Goal: Task Accomplishment & Management: Use online tool/utility

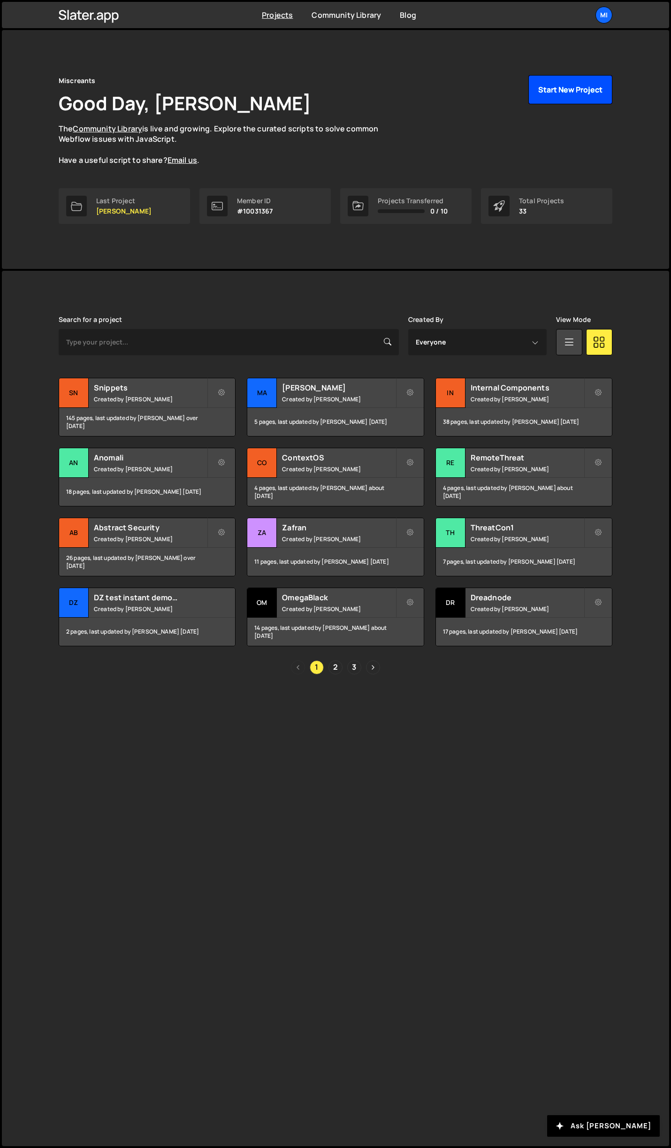
click at [595, 81] on button "Start New Project" at bounding box center [570, 89] width 84 height 29
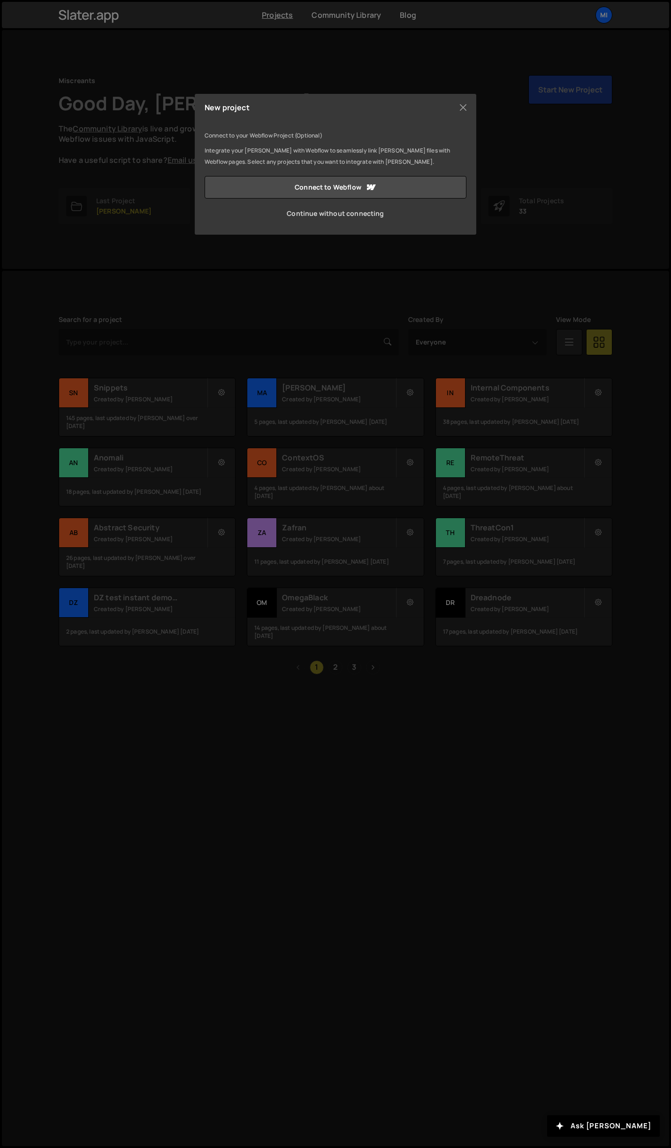
click at [371, 211] on link "Continue without connecting" at bounding box center [336, 213] width 262 height 23
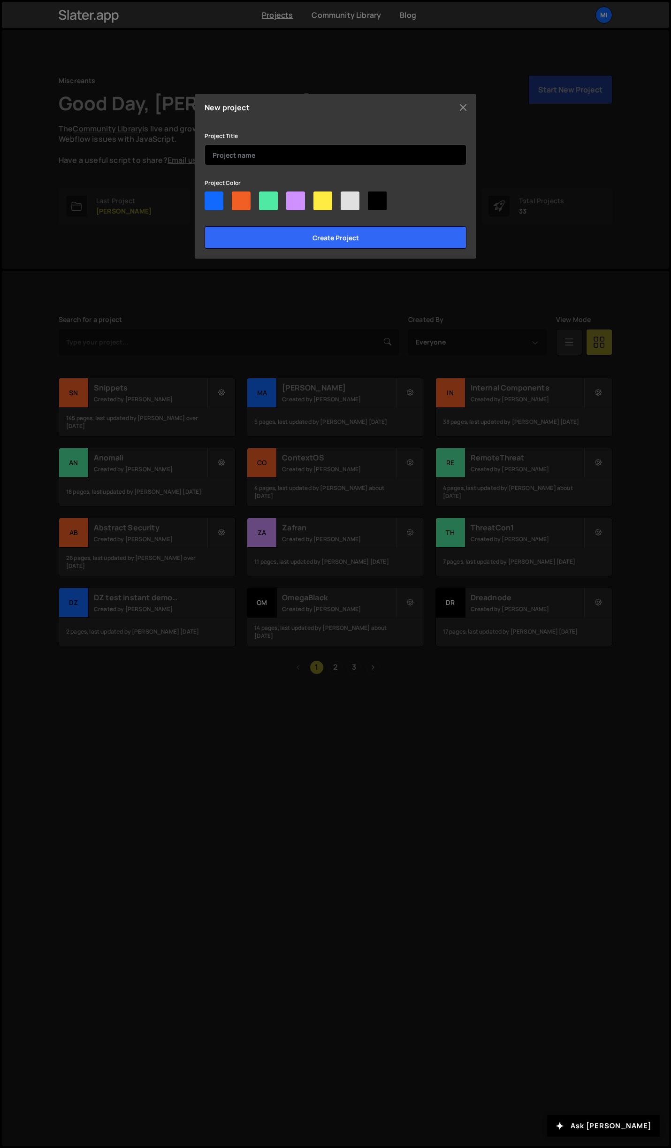
click at [355, 164] on input "text" at bounding box center [336, 155] width 262 height 21
type input "{"
type input "Prime Refresh"
click at [259, 192] on div at bounding box center [336, 202] width 262 height 23
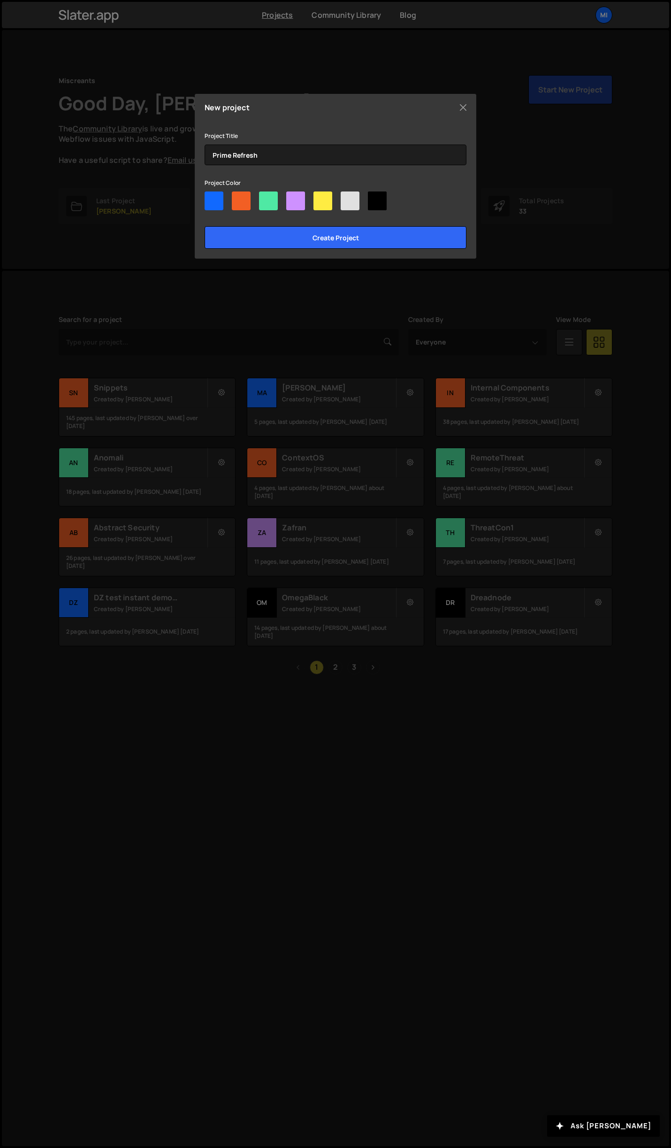
click at [268, 198] on div at bounding box center [268, 200] width 19 height 19
click at [265, 198] on input"] "radio" at bounding box center [262, 194] width 6 height 6
radio input"] "true"
click at [314, 236] on input "Create project" at bounding box center [336, 237] width 262 height 23
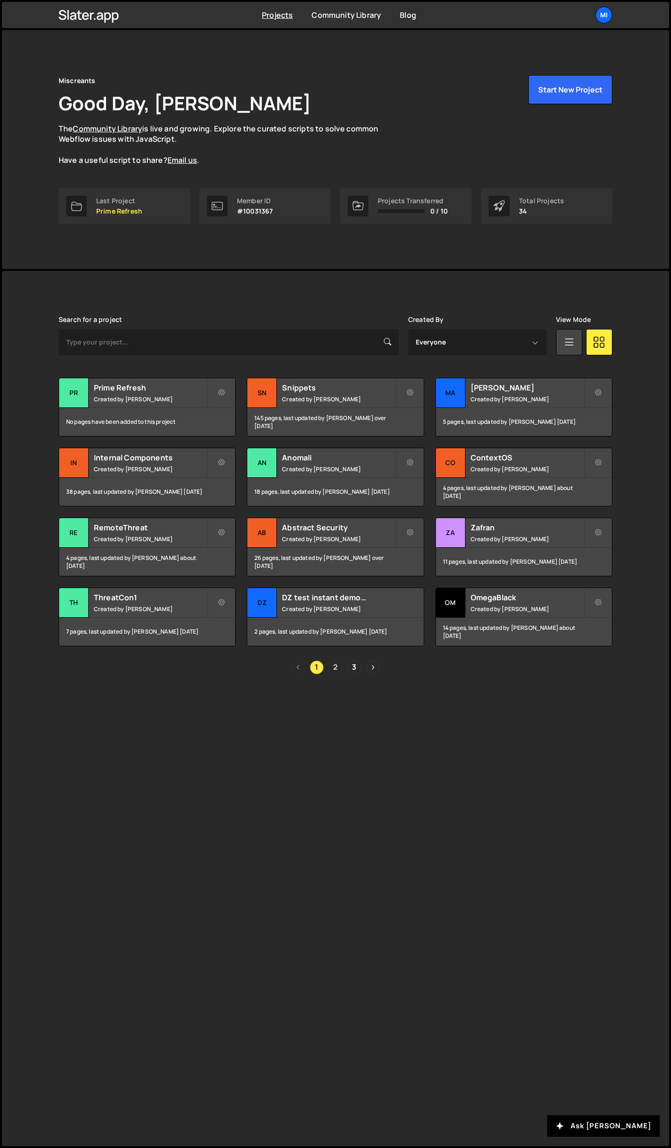
click at [338, 670] on link "2" at bounding box center [335, 667] width 14 height 14
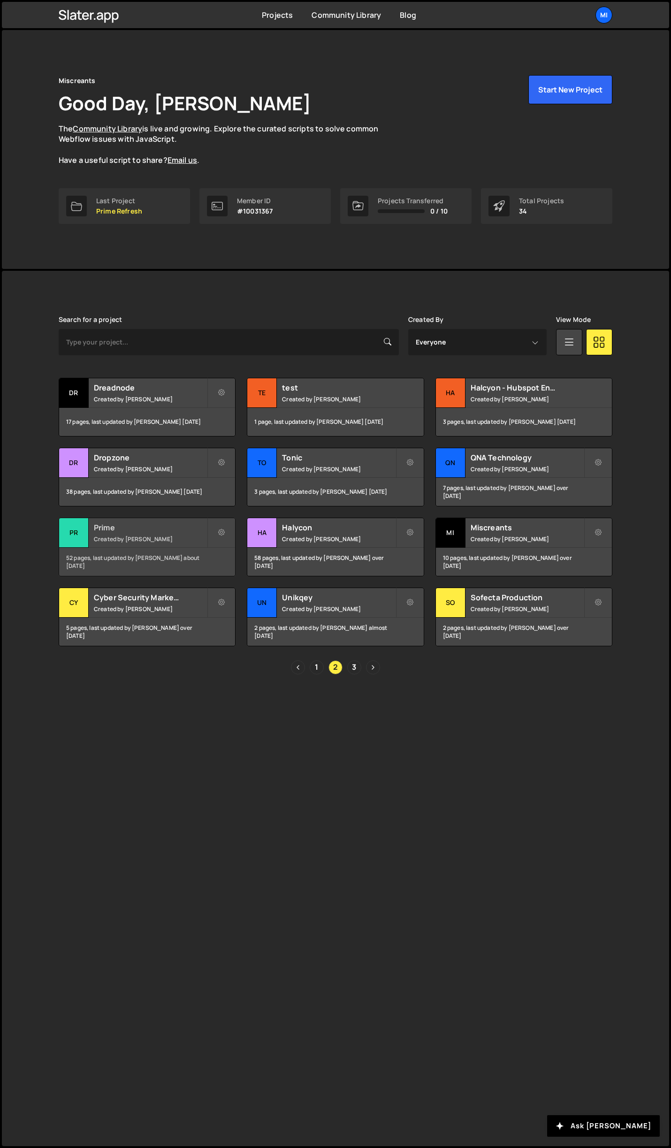
click at [156, 524] on h2 "Prime" at bounding box center [150, 527] width 113 height 10
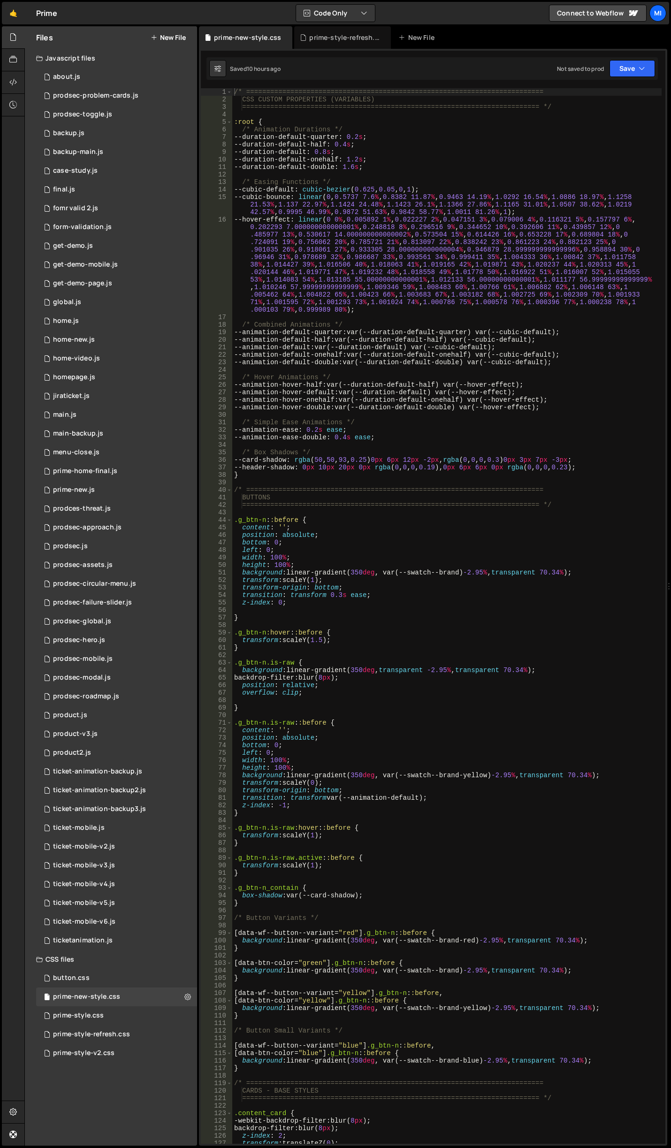
click at [437, 836] on div "/* ========================================================================== C…" at bounding box center [446, 623] width 429 height 1070
type textarea "}"
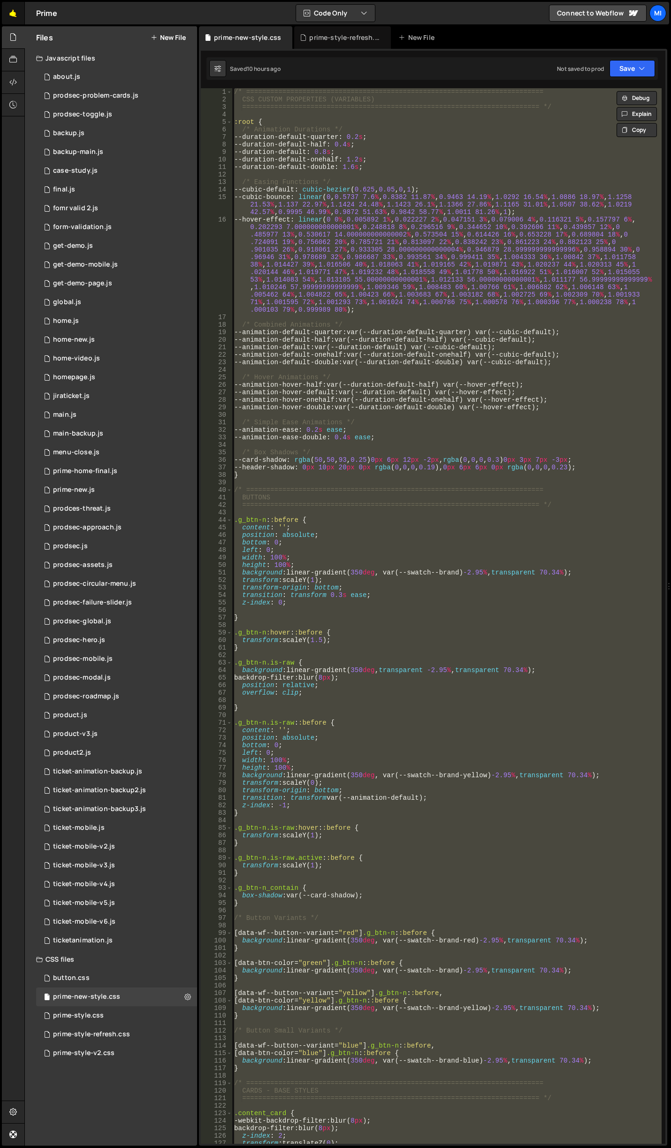
click at [15, 14] on link "🤙" at bounding box center [13, 13] width 23 height 23
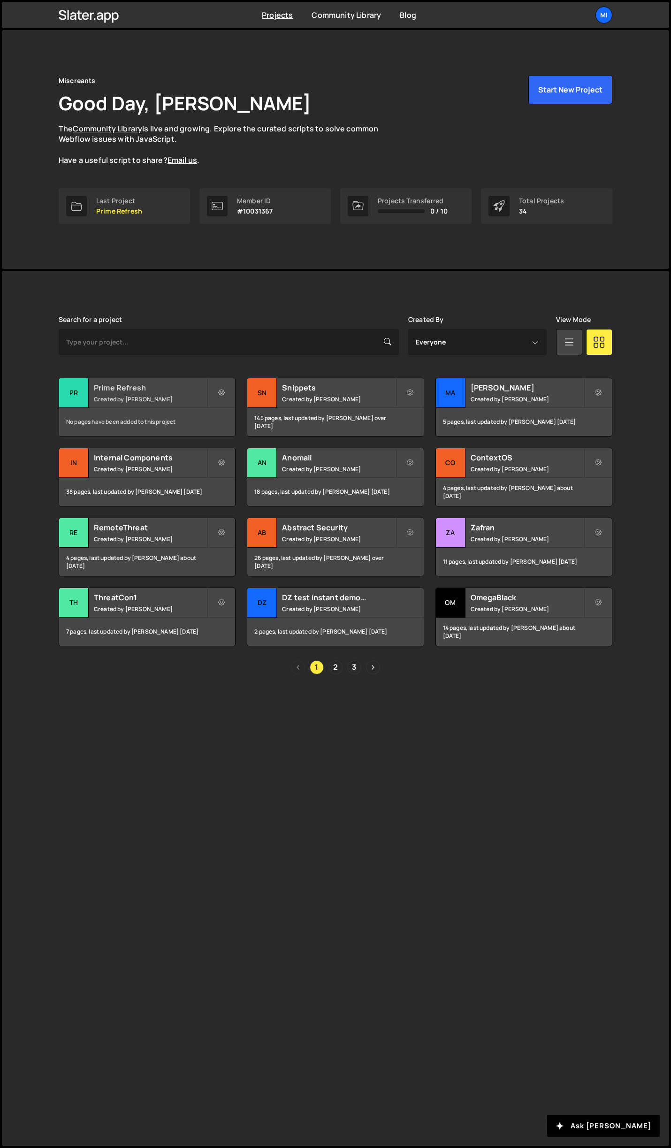
click at [190, 392] on h2 "Prime Refresh" at bounding box center [150, 387] width 113 height 10
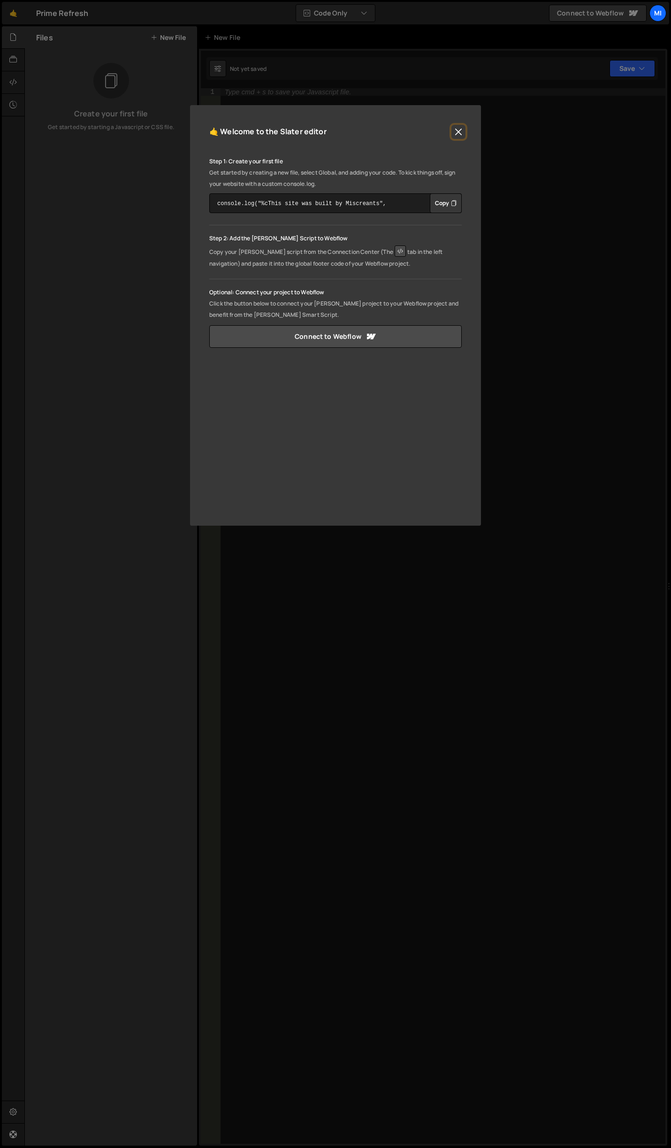
click at [462, 132] on button "Close" at bounding box center [458, 132] width 14 height 14
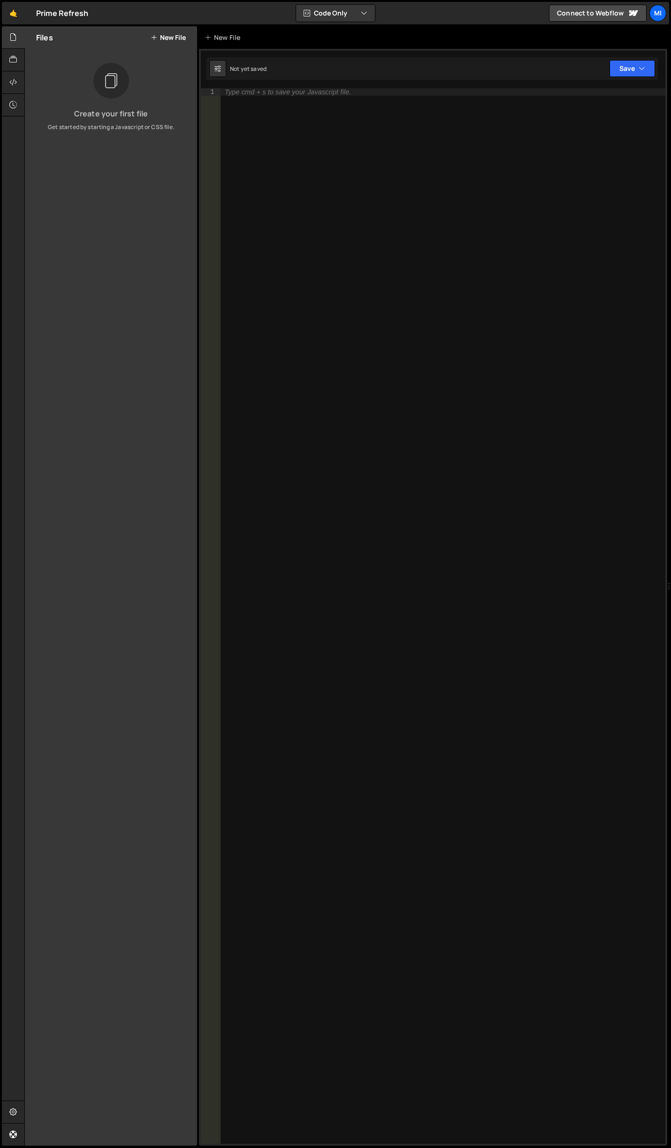
click at [169, 34] on button "New File" at bounding box center [168, 38] width 35 height 8
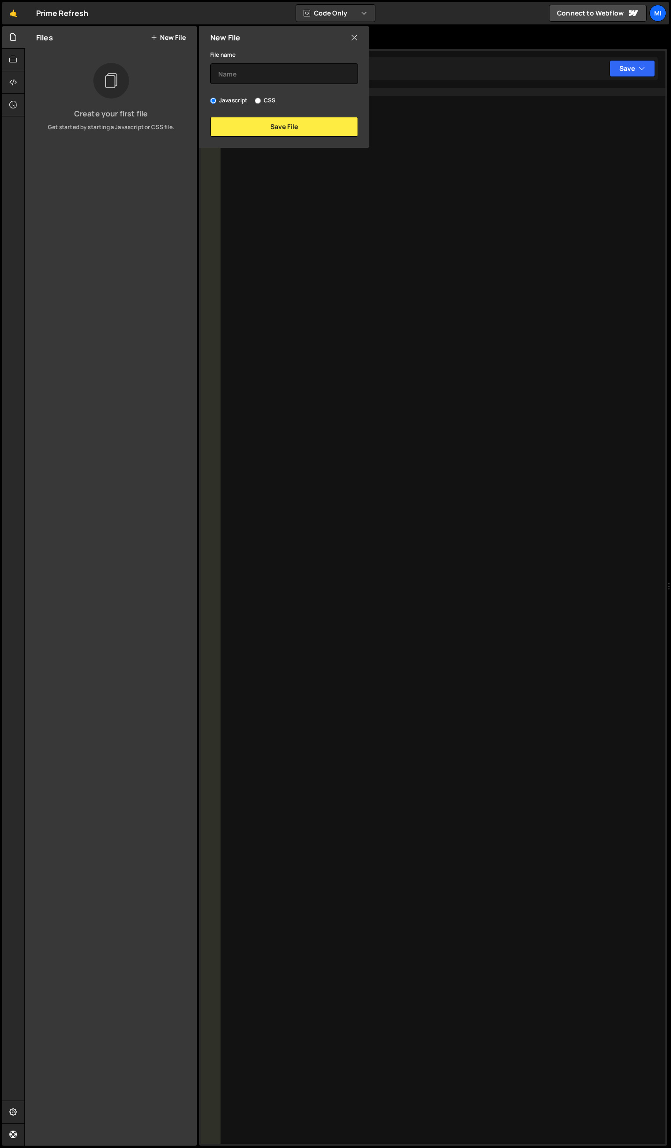
click at [264, 98] on label "CSS" at bounding box center [265, 100] width 21 height 9
click at [261, 98] on input "CSS" at bounding box center [258, 101] width 6 height 6
radio input "true"
click at [276, 77] on input "text" at bounding box center [284, 73] width 148 height 21
type input "global"
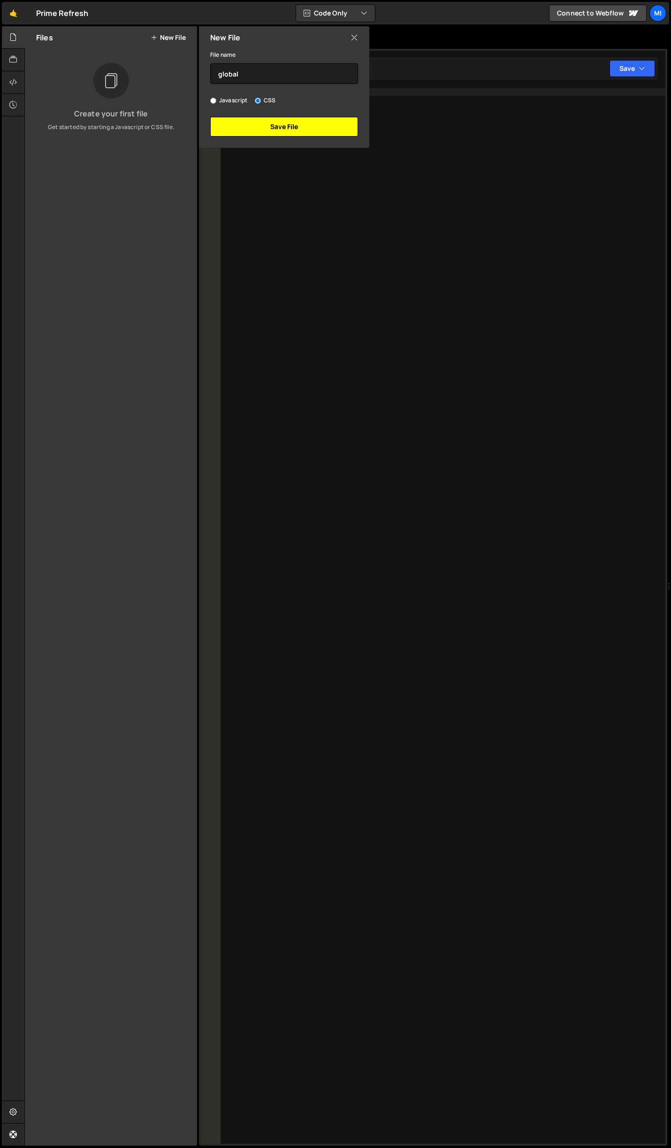
click at [292, 130] on button "Save File" at bounding box center [284, 127] width 148 height 20
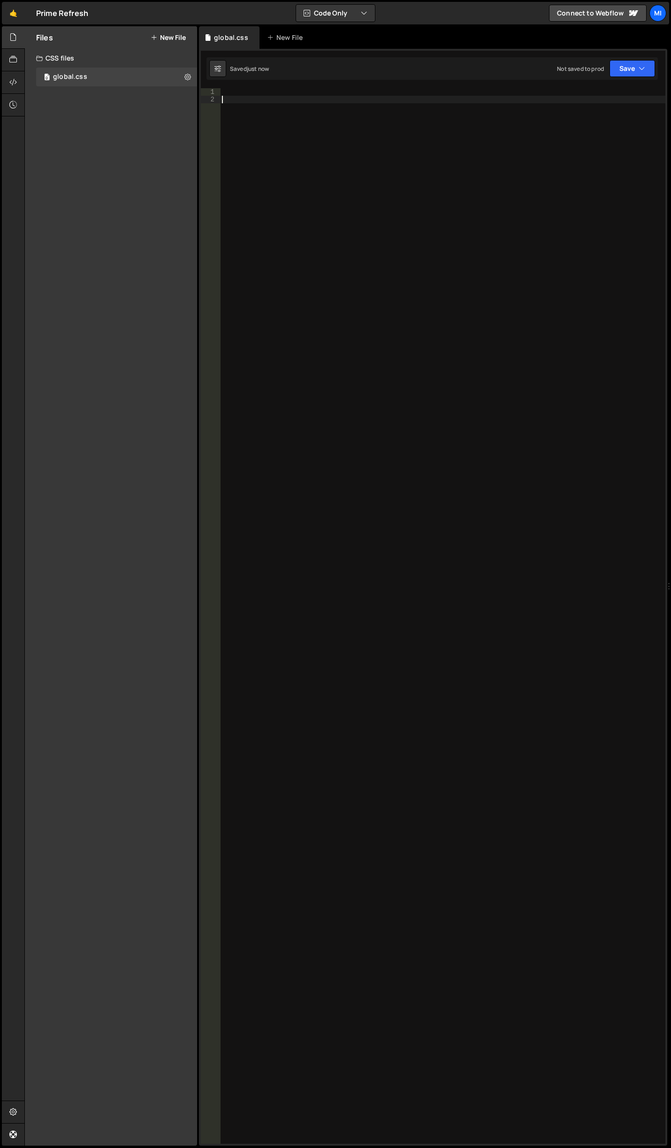
click at [305, 155] on div at bounding box center [442, 623] width 445 height 1070
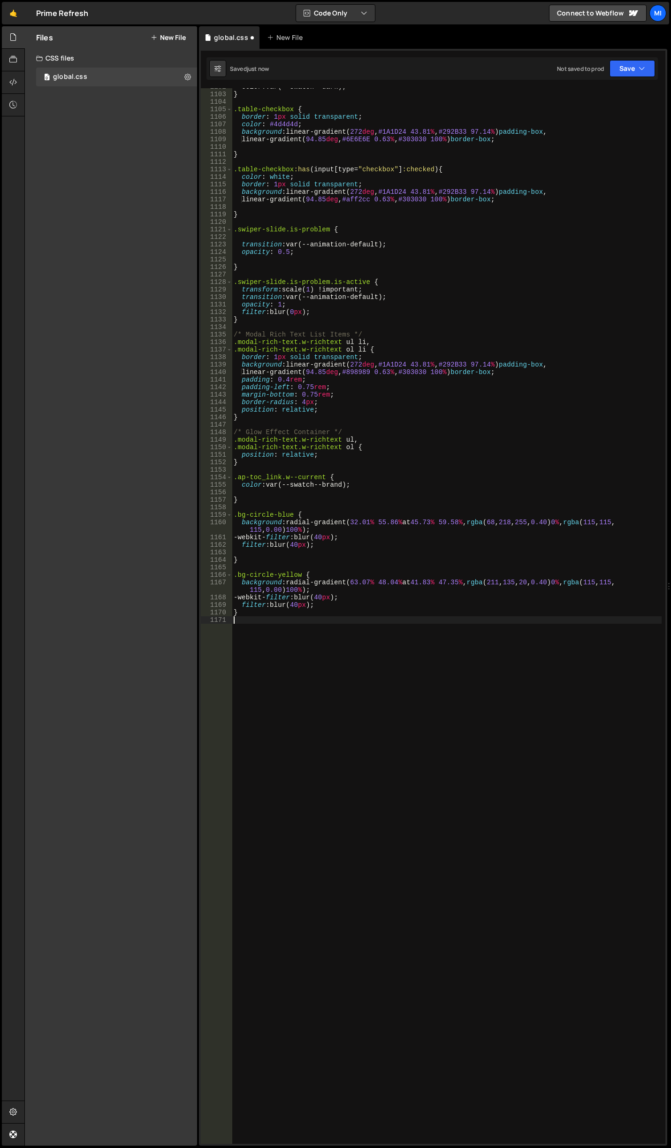
scroll to position [8548, 0]
click at [5, 82] on div at bounding box center [13, 82] width 23 height 23
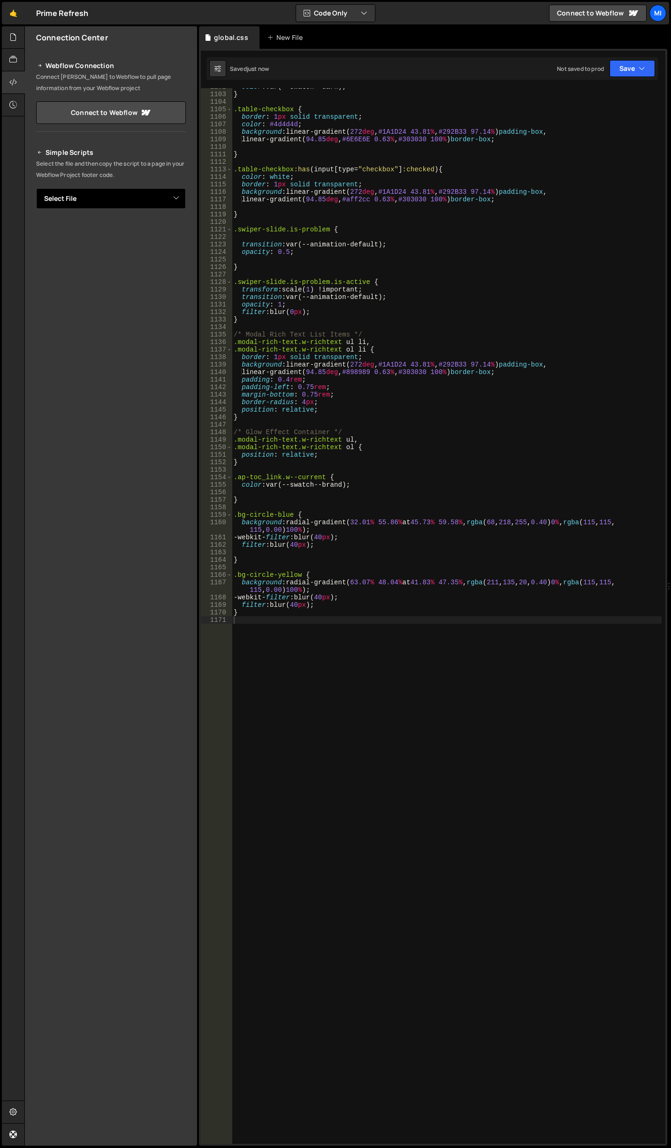
click at [174, 203] on select "Select File global.css" at bounding box center [111, 198] width 150 height 21
select select "46577"
click at [36, 188] on select "Select File global.css" at bounding box center [111, 198] width 150 height 21
click at [178, 224] on button "Button group with nested dropdown" at bounding box center [179, 231] width 13 height 20
click at [168, 246] on link "Copy Staging css" at bounding box center [144, 248] width 84 height 13
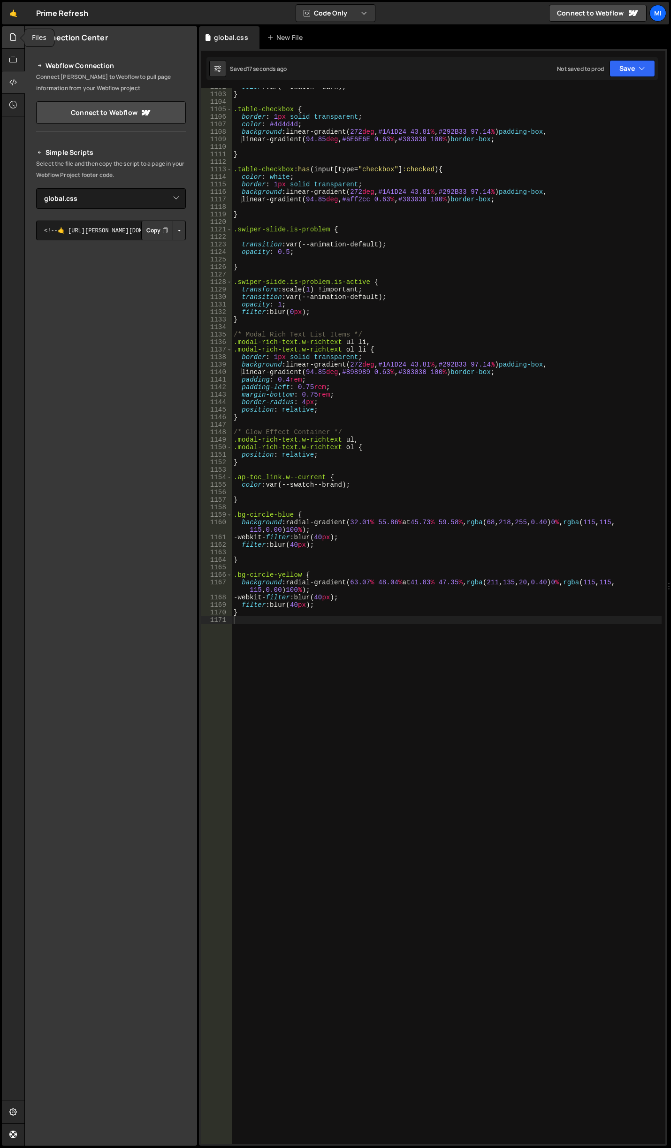
click at [11, 42] on icon at bounding box center [13, 37] width 8 height 10
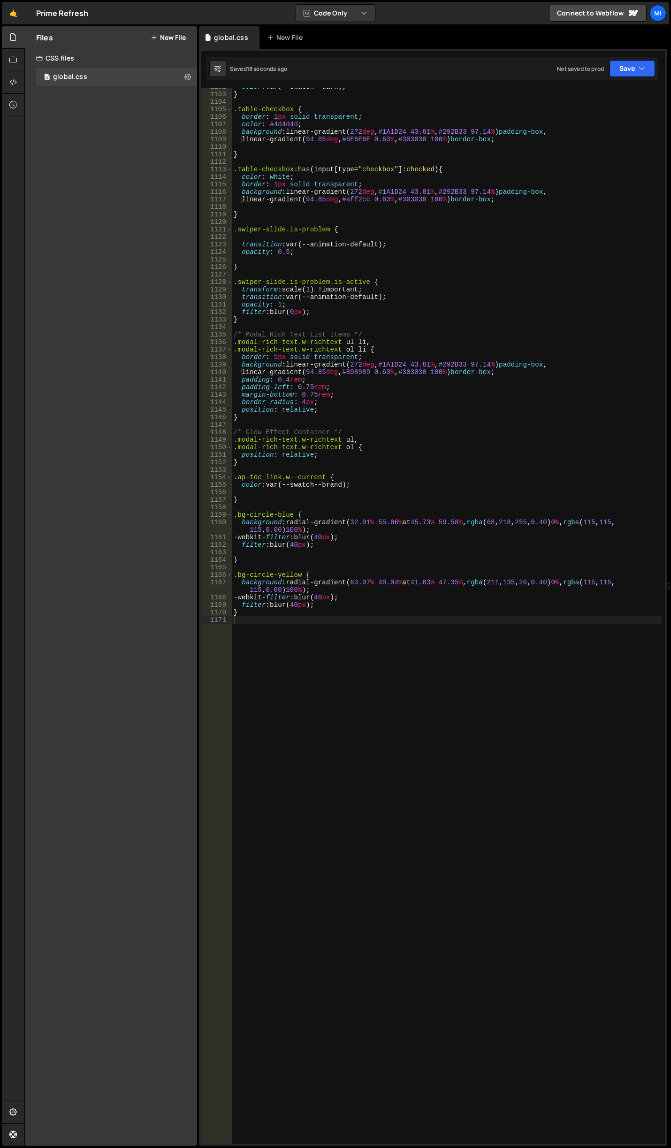
click at [168, 38] on button "New File" at bounding box center [168, 38] width 35 height 8
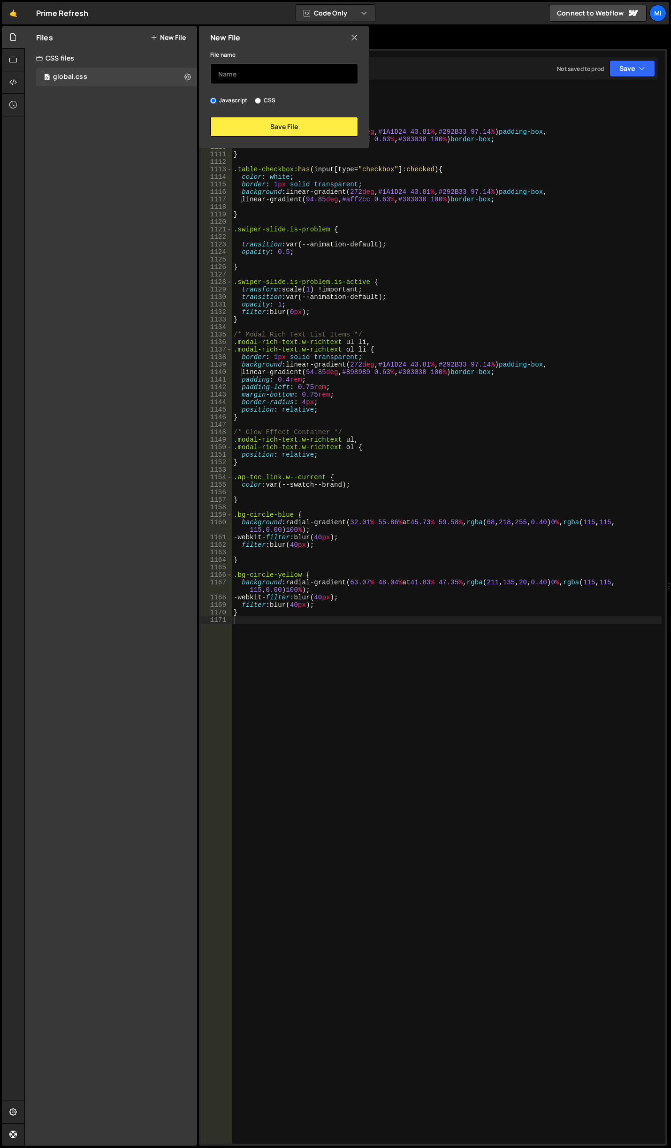
click at [262, 80] on input "text" at bounding box center [284, 73] width 148 height 21
type input "home"
click at [282, 134] on button "Save File" at bounding box center [284, 127] width 148 height 20
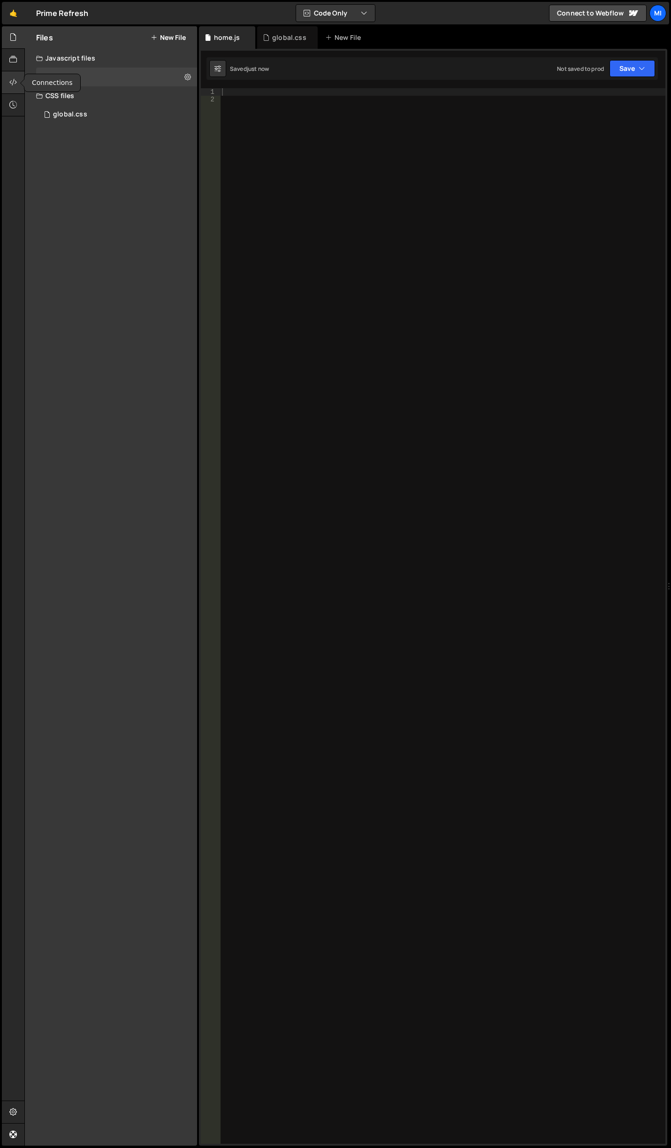
click at [7, 83] on div at bounding box center [13, 82] width 23 height 23
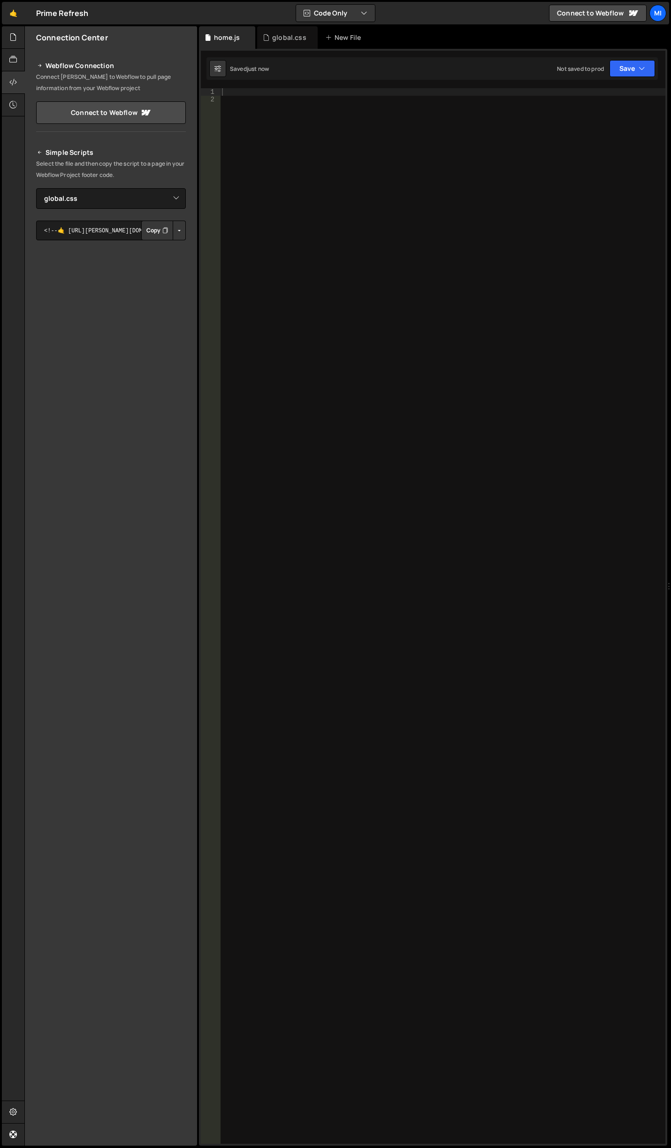
click at [163, 210] on div "Simple Scripts Select the file and then copy the script to a page in your Webfl…" at bounding box center [111, 290] width 150 height 287
click at [162, 205] on select "Select File global.css home.js" at bounding box center [111, 198] width 150 height 21
click at [115, 248] on div "Simple Scripts Select the file and then copy the script to a page in your Webfl…" at bounding box center [111, 290] width 150 height 287
click at [156, 204] on select "Select File global.css home.js" at bounding box center [111, 198] width 150 height 21
select select "46578"
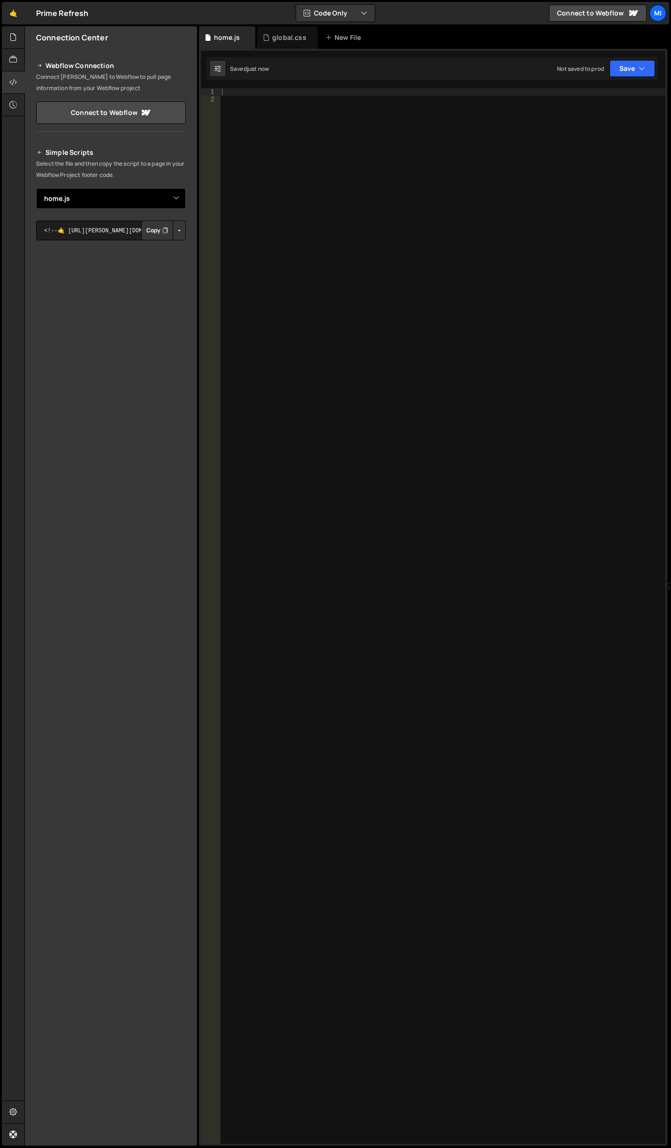
click at [36, 188] on select "Select File global.css home.js" at bounding box center [111, 198] width 150 height 21
click at [183, 228] on button "Button group with nested dropdown" at bounding box center [179, 231] width 13 height 20
click at [163, 246] on link "Copy Staging js" at bounding box center [146, 248] width 78 height 13
click at [332, 233] on div at bounding box center [442, 623] width 445 height 1070
paste textarea "});"
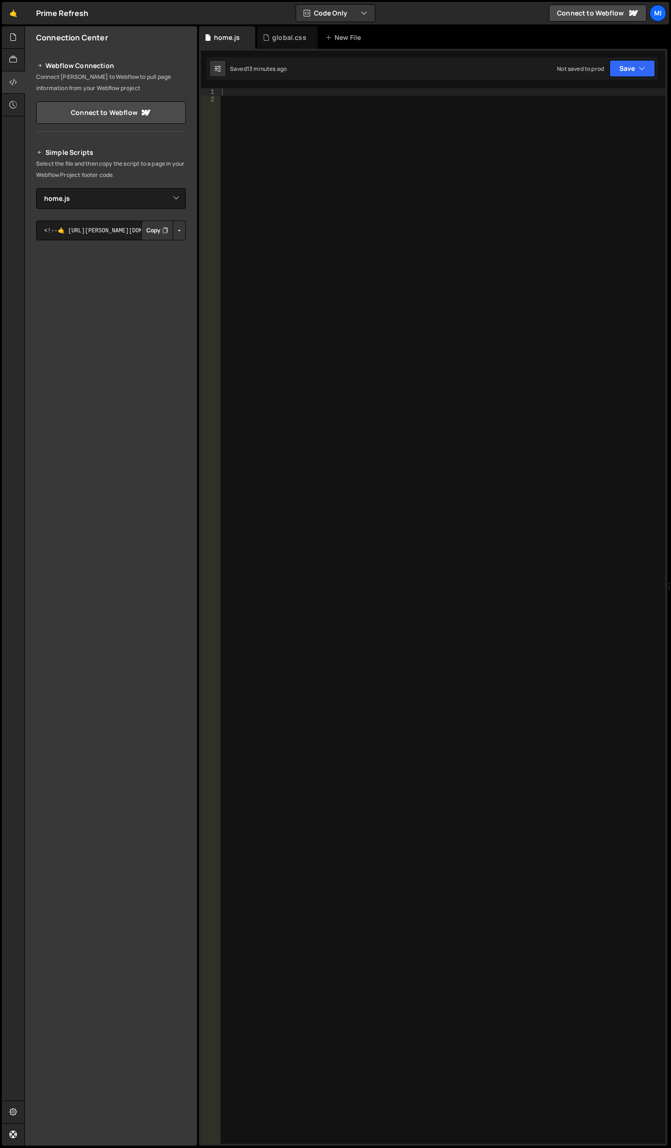
type textarea "});"
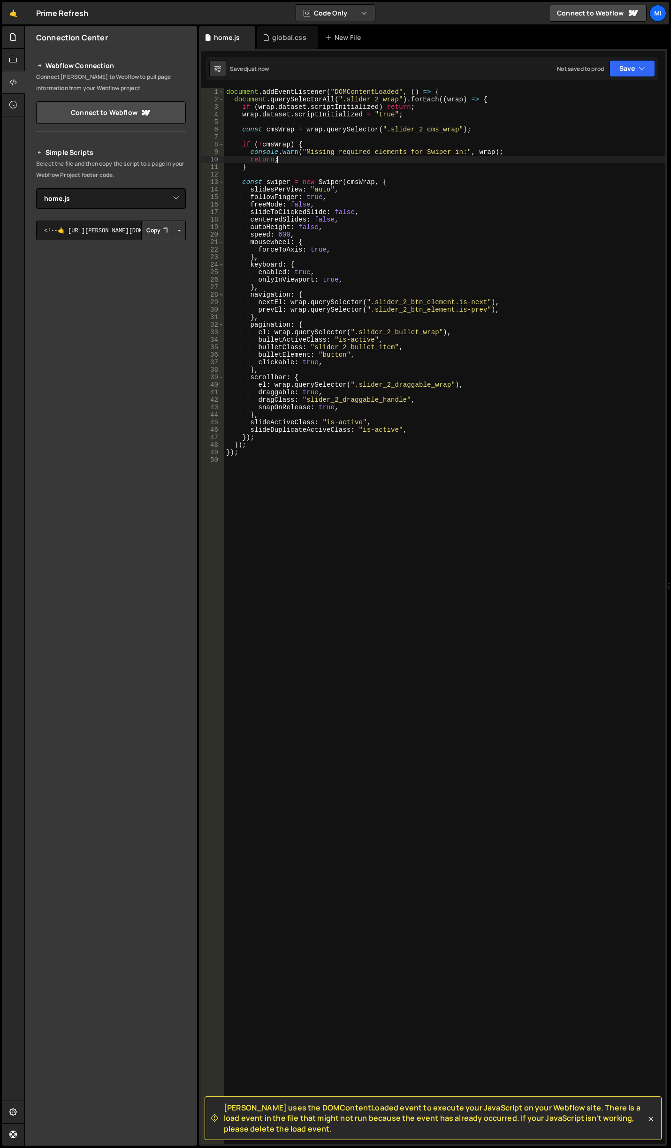
click at [407, 159] on div "document . addEventListener ( "DOMContentLoaded" , ( ) => { document . querySel…" at bounding box center [444, 623] width 441 height 1070
drag, startPoint x: 387, startPoint y: 129, endPoint x: 454, endPoint y: 129, distance: 66.6
click at [454, 129] on div "document . addEventListener ( "DOMContentLoaded" , ( ) => { document . querySel…" at bounding box center [444, 623] width 441 height 1070
paste textarea "features_component"
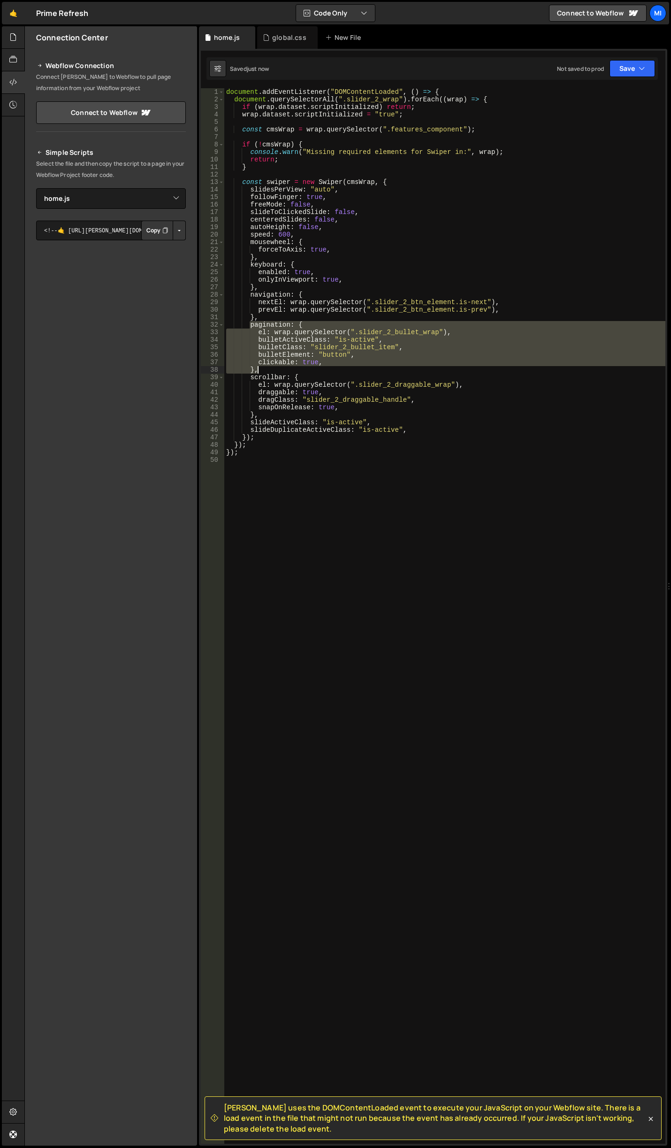
drag, startPoint x: 248, startPoint y: 323, endPoint x: 315, endPoint y: 372, distance: 82.7
click at [315, 372] on div "document . addEventListener ( "DOMContentLoaded" , ( ) => { document . querySel…" at bounding box center [444, 623] width 441 height 1070
type textarea "clickable: true, },"
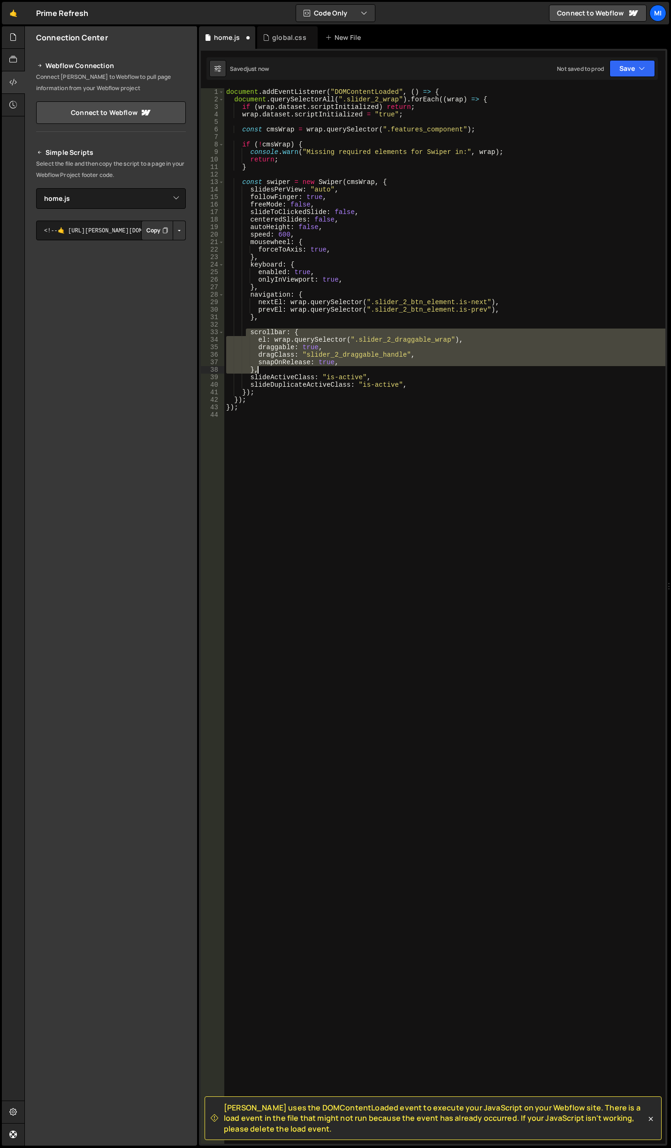
drag, startPoint x: 245, startPoint y: 332, endPoint x: 312, endPoint y: 369, distance: 76.9
click at [312, 369] on div "document . addEventListener ( "DOMContentLoaded" , ( ) => { document . querySel…" at bounding box center [444, 623] width 441 height 1070
type textarea "snapOnRelease: true, },"
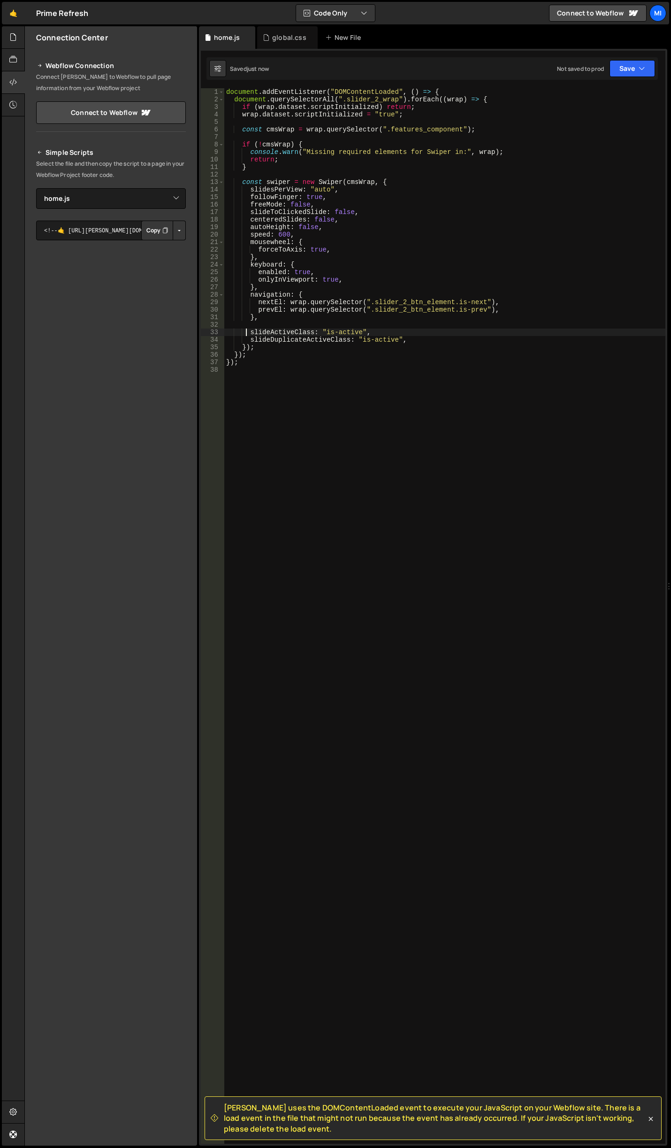
click at [358, 189] on div "document . addEventListener ( "DOMContentLoaded" , ( ) => { document . querySel…" at bounding box center [444, 623] width 441 height 1070
drag, startPoint x: 409, startPoint y: 132, endPoint x: 454, endPoint y: 133, distance: 45.5
click at [458, 133] on div "document . addEventListener ( "DOMContentLoaded" , ( ) => { document . querySel…" at bounding box center [444, 623] width 441 height 1070
drag, startPoint x: 345, startPoint y: 100, endPoint x: 394, endPoint y: 99, distance: 48.3
click at [394, 99] on div "document . addEventListener ( "DOMContentLoaded" , ( ) => { document . querySel…" at bounding box center [444, 623] width 441 height 1070
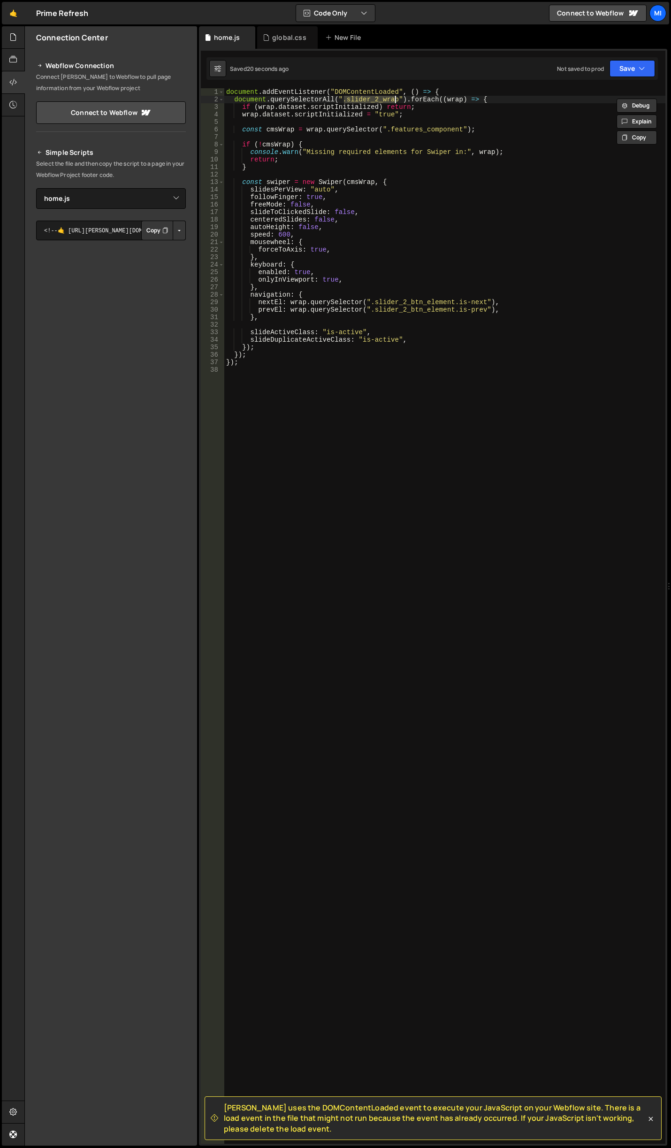
paste textarea "features_component"
drag, startPoint x: 388, startPoint y: 130, endPoint x: 459, endPoint y: 131, distance: 71.3
click at [459, 131] on div "document . addEventListener ( "DOMContentLoaded" , ( ) => { document . querySel…" at bounding box center [444, 623] width 441 height 1070
paste textarea "nt"
click at [482, 291] on div "document . addEventListener ( "DOMContentLoaded" , ( ) => { document . querySel…" at bounding box center [444, 623] width 441 height 1070
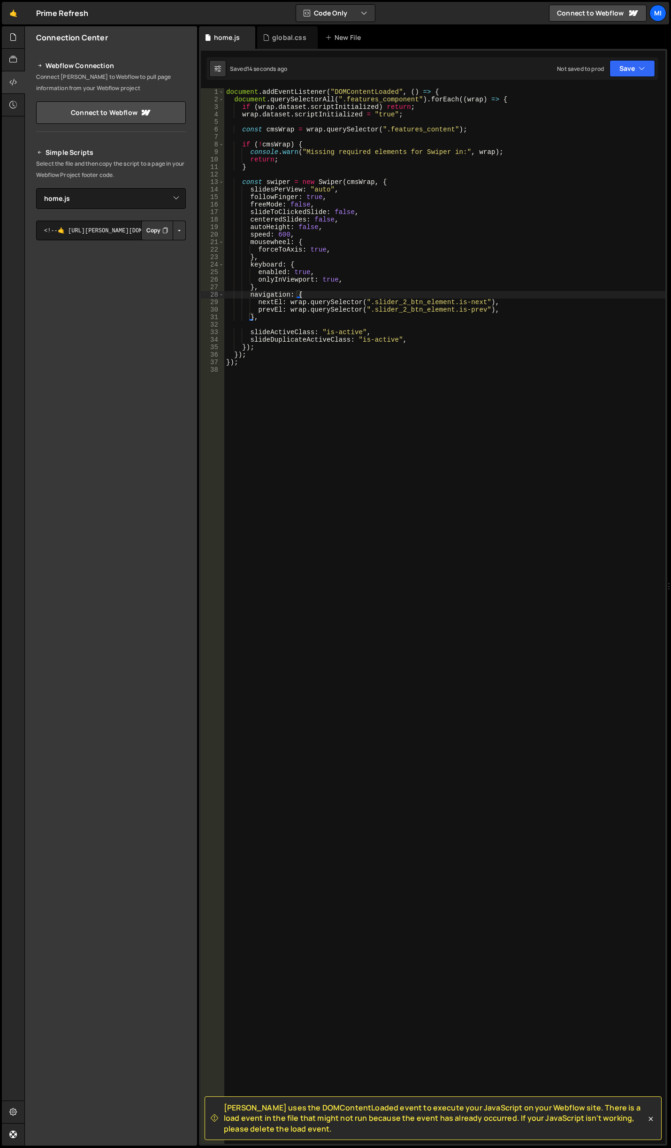
click at [414, 336] on div "document . addEventListener ( "DOMContentLoaded" , ( ) => { document . querySel…" at bounding box center [444, 623] width 441 height 1070
click at [361, 251] on div "document . addEventListener ( "DOMContentLoaded" , ( ) => { document . querySel…" at bounding box center [444, 623] width 441 height 1070
click at [317, 291] on div "document . addEventListener ( "DOMContentLoaded" , ( ) => { document . querySel…" at bounding box center [444, 623] width 441 height 1070
click at [280, 365] on div "document . addEventListener ( "DOMContentLoaded" , ( ) => { document . querySel…" at bounding box center [444, 623] width 441 height 1070
type textarea "});"
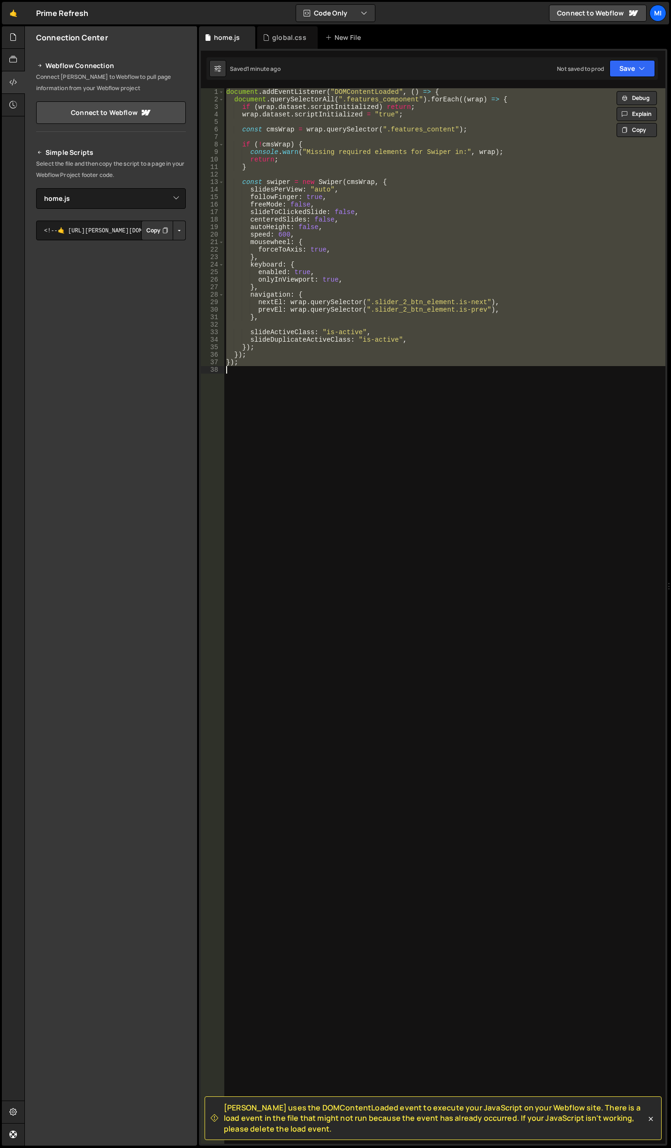
click at [573, 540] on div "document . addEventListener ( "DOMContentLoaded" , ( ) => { document . querySel…" at bounding box center [444, 615] width 441 height 1055
paste textarea
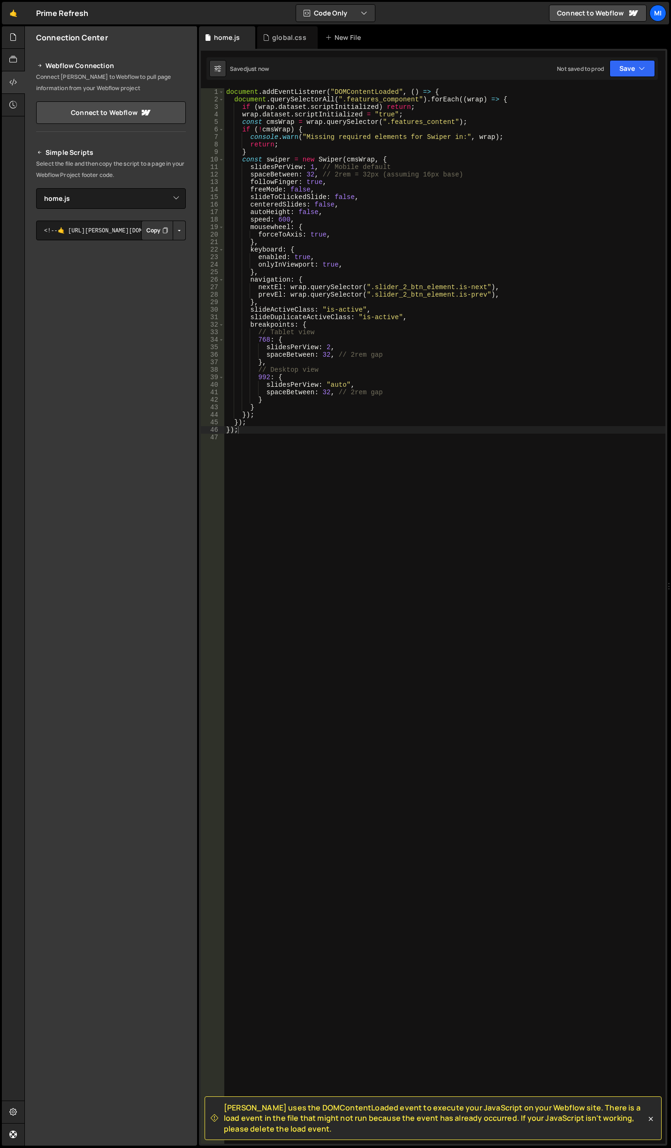
drag, startPoint x: 469, startPoint y: 321, endPoint x: 387, endPoint y: 245, distance: 111.5
click at [469, 321] on div "document . addEventListener ( "DOMContentLoaded" , ( ) => { document . querySel…" at bounding box center [444, 623] width 441 height 1070
click at [317, 168] on div "document . addEventListener ( "DOMContentLoaded" , ( ) => { document . querySel…" at bounding box center [444, 623] width 441 height 1070
click at [313, 175] on div "document . addEventListener ( "DOMContentLoaded" , ( ) => { document . querySel…" at bounding box center [444, 623] width 441 height 1070
drag, startPoint x: 321, startPoint y: 393, endPoint x: 327, endPoint y: 394, distance: 5.7
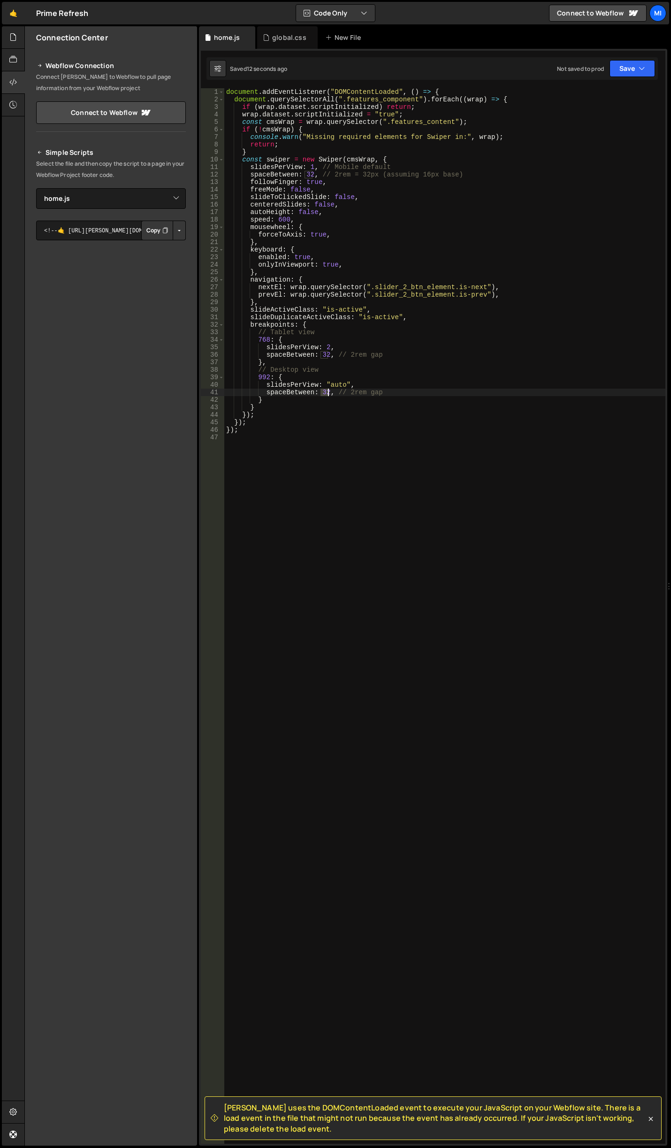
click at [327, 394] on div "document . addEventListener ( "DOMContentLoaded" , ( ) => { document . querySel…" at bounding box center [444, 623] width 441 height 1070
drag, startPoint x: 321, startPoint y: 355, endPoint x: 329, endPoint y: 354, distance: 8.0
click at [329, 354] on div "document . addEventListener ( "DOMContentLoaded" , ( ) => { document . querySel…" at bounding box center [444, 623] width 441 height 1070
drag, startPoint x: 305, startPoint y: 172, endPoint x: 313, endPoint y: 172, distance: 8.0
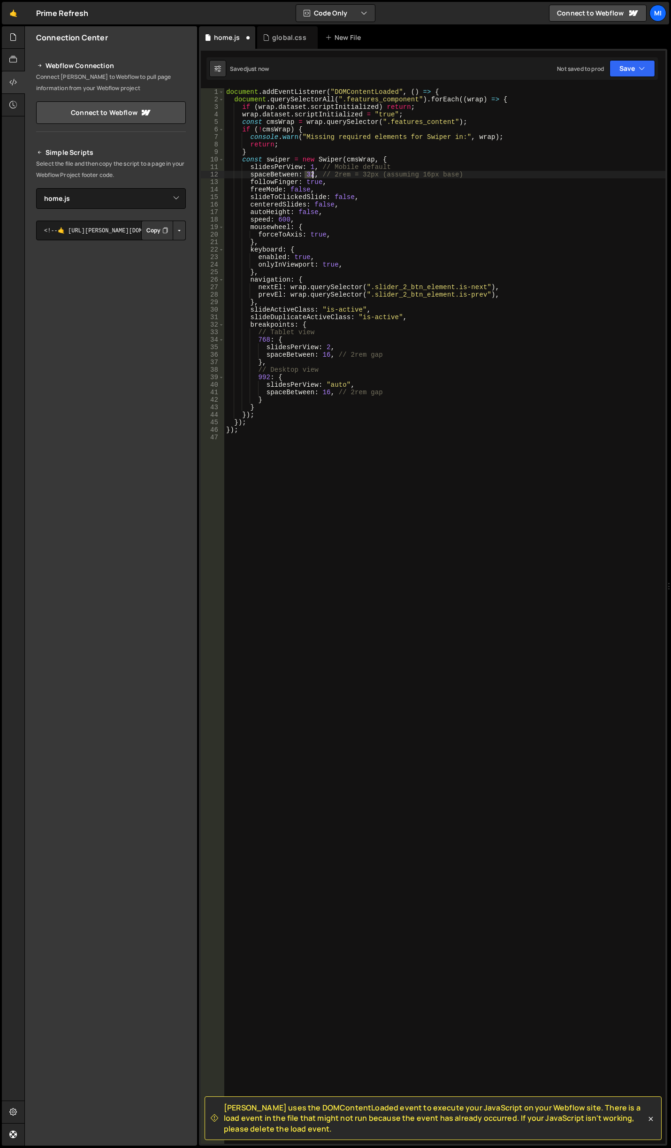
click at [313, 172] on div "document . addEventListener ( "DOMContentLoaded" , ( ) => { document . querySel…" at bounding box center [444, 623] width 441 height 1070
click at [390, 352] on div "document . addEventListener ( "DOMContentLoaded" , ( ) => { document . querySel…" at bounding box center [444, 623] width 441 height 1070
click at [349, 195] on div "document . addEventListener ( "DOMContentLoaded" , ( ) => { document . querySel…" at bounding box center [444, 623] width 441 height 1070
drag, startPoint x: 290, startPoint y: 187, endPoint x: 337, endPoint y: 187, distance: 46.4
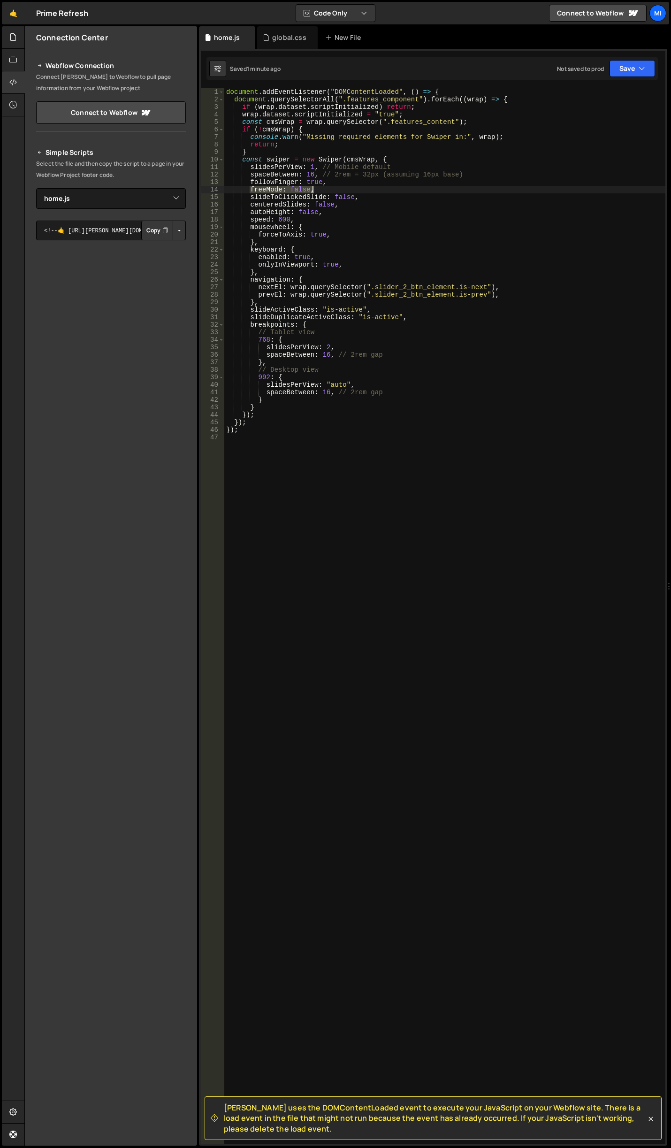
click at [337, 187] on div "document . addEventListener ( "DOMContentLoaded" , ( ) => { document . querySel…" at bounding box center [444, 623] width 441 height 1070
click at [373, 193] on div "document . addEventListener ( "DOMContentLoaded" , ( ) => { document . querySel…" at bounding box center [444, 623] width 441 height 1070
type textarea "slideToClickedSlide: false,"
drag, startPoint x: 366, startPoint y: 198, endPoint x: 236, endPoint y: 197, distance: 129.5
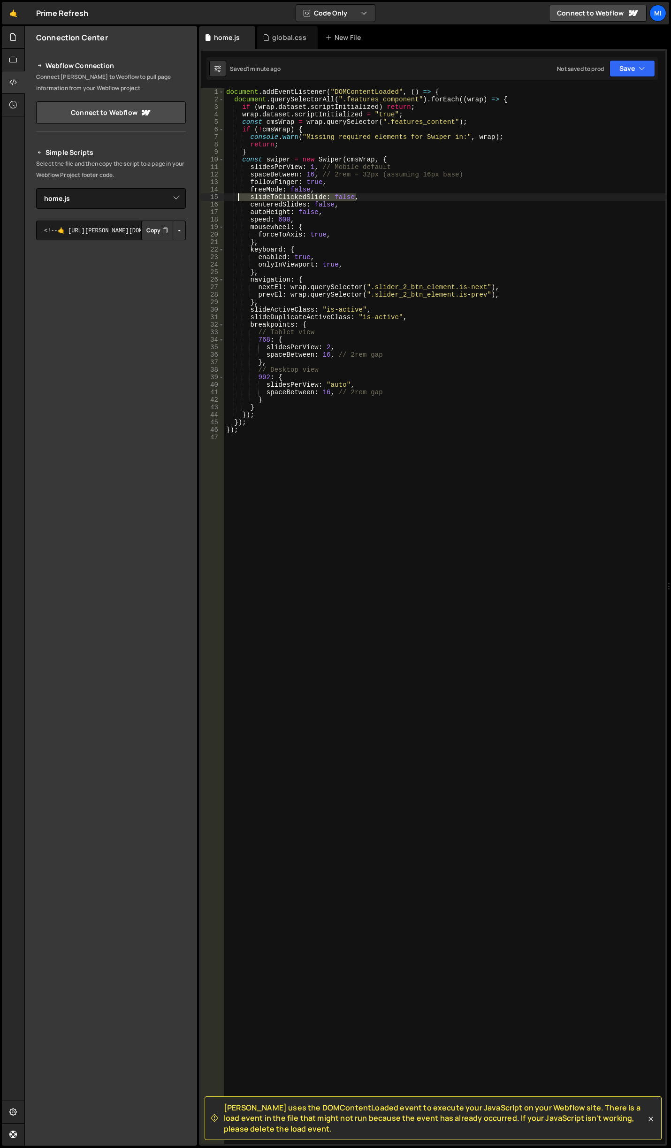
click at [236, 197] on div "document . addEventListener ( "DOMContentLoaded" , ( ) => { document . querySel…" at bounding box center [444, 623] width 441 height 1070
drag, startPoint x: 250, startPoint y: 203, endPoint x: 361, endPoint y: 208, distance: 110.8
click at [361, 208] on div "document . addEventListener ( "DOMContentLoaded" , ( ) => { document . querySel…" at bounding box center [444, 623] width 441 height 1070
type textarea "centeredSlides: false,"
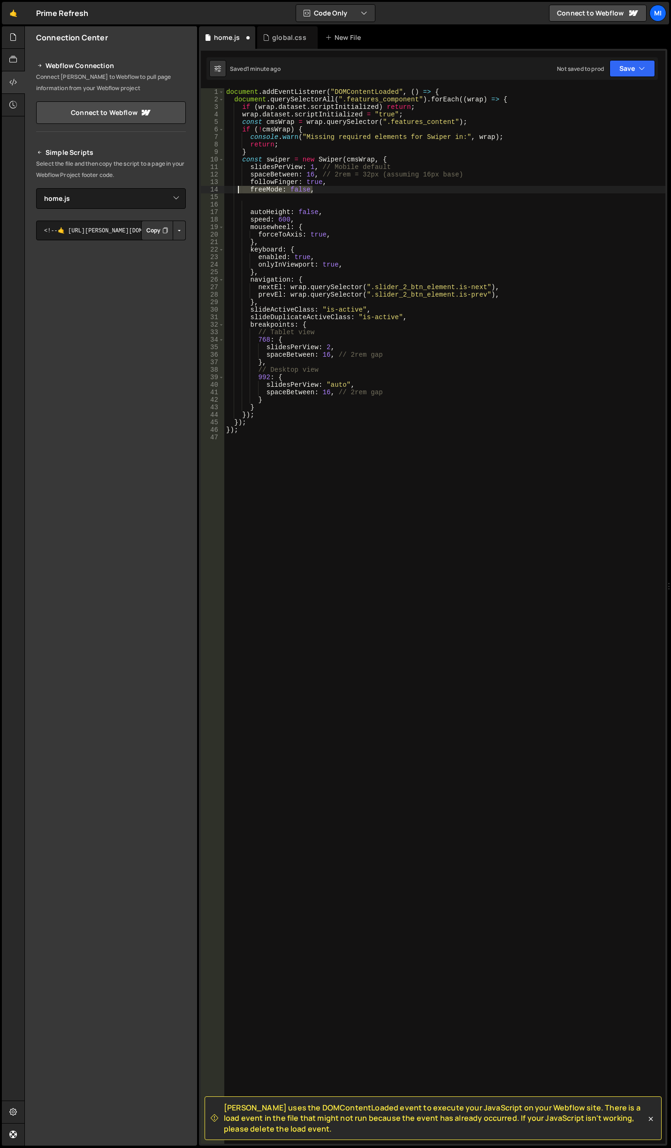
drag, startPoint x: 324, startPoint y: 190, endPoint x: 237, endPoint y: 187, distance: 86.8
click at [237, 187] on div "document . addEventListener ( "DOMContentLoaded" , ( ) => { document . querySel…" at bounding box center [444, 623] width 441 height 1070
drag, startPoint x: 331, startPoint y: 182, endPoint x: 230, endPoint y: 183, distance: 100.9
click at [230, 183] on div "document . addEventListener ( "DOMContentLoaded" , ( ) => { document . querySel…" at bounding box center [444, 623] width 441 height 1070
type textarea "followFinger: true,"
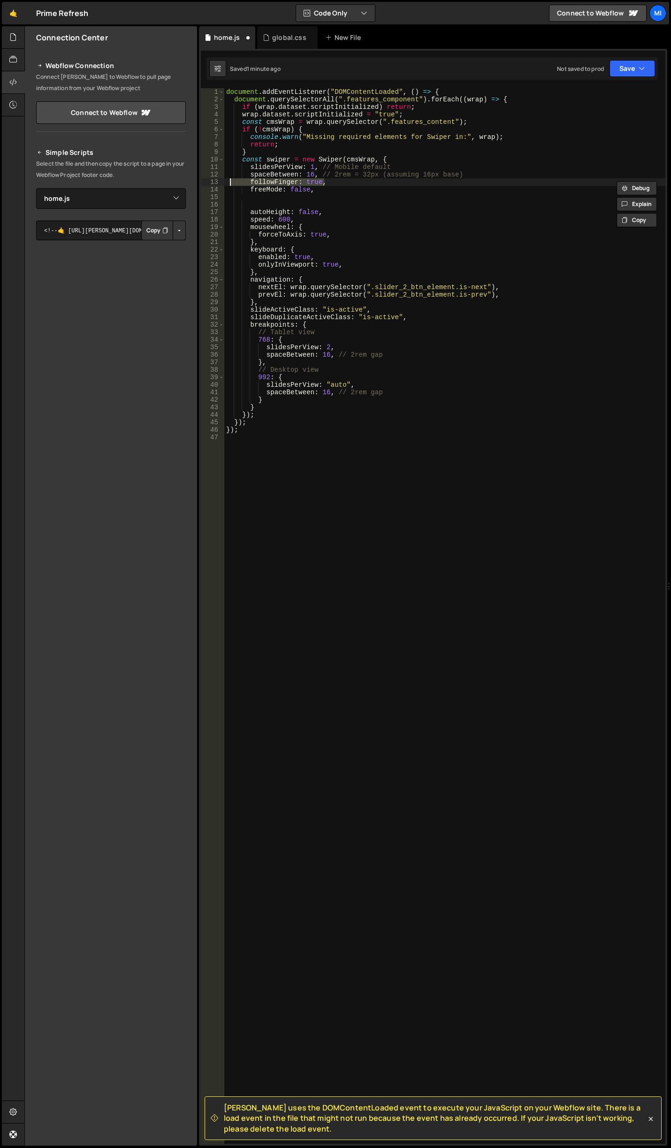
scroll to position [0, 0]
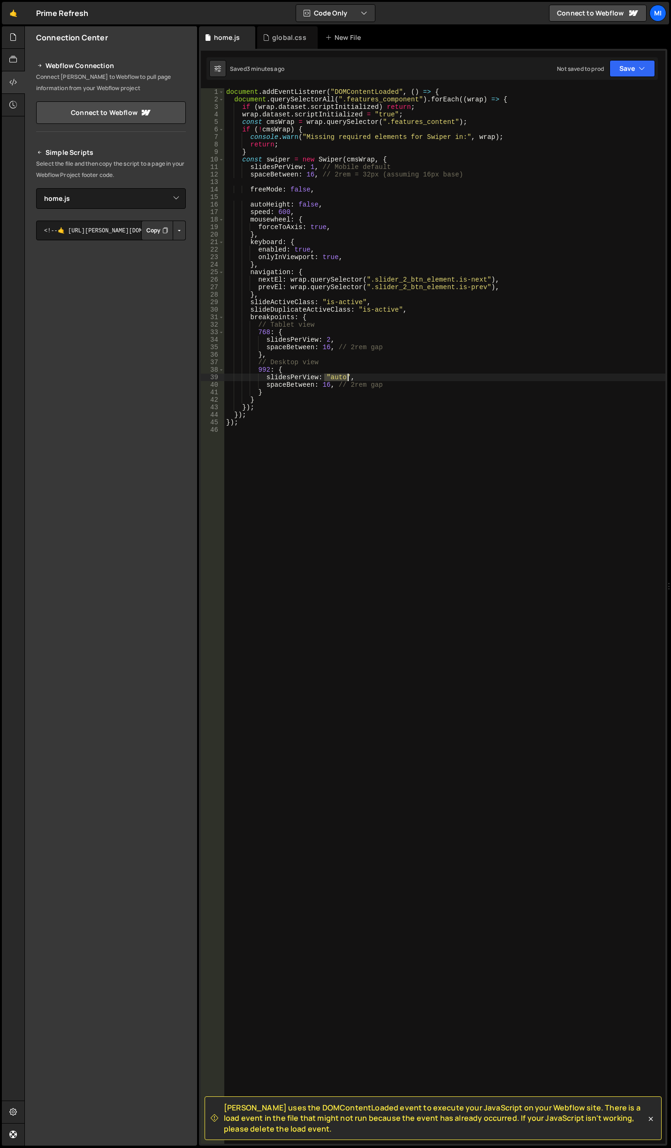
drag, startPoint x: 324, startPoint y: 375, endPoint x: 349, endPoint y: 374, distance: 25.4
click at [349, 374] on div "document . addEventListener ( "DOMContentLoaded" , ( ) => { document . querySel…" at bounding box center [444, 623] width 441 height 1070
click at [366, 399] on div "document . addEventListener ( "DOMContentLoaded" , ( ) => { document . querySel…" at bounding box center [444, 623] width 441 height 1070
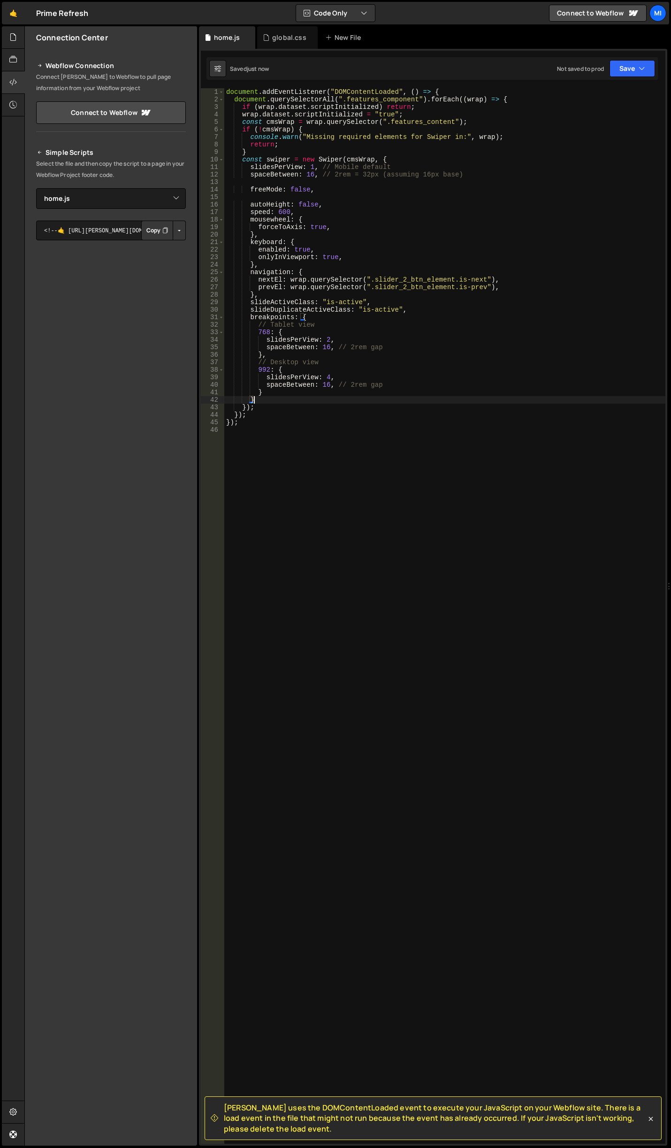
click at [357, 374] on div "document . addEventListener ( "DOMContentLoaded" , ( ) => { document . querySel…" at bounding box center [444, 623] width 441 height 1070
click at [375, 341] on div "document . addEventListener ( "DOMContentLoaded" , ( ) => { document . querySel…" at bounding box center [444, 623] width 441 height 1070
drag, startPoint x: 319, startPoint y: 386, endPoint x: 328, endPoint y: 386, distance: 9.4
click at [328, 386] on div "document . addEventListener ( "DOMContentLoaded" , ( ) => { document . querySel…" at bounding box center [444, 623] width 441 height 1070
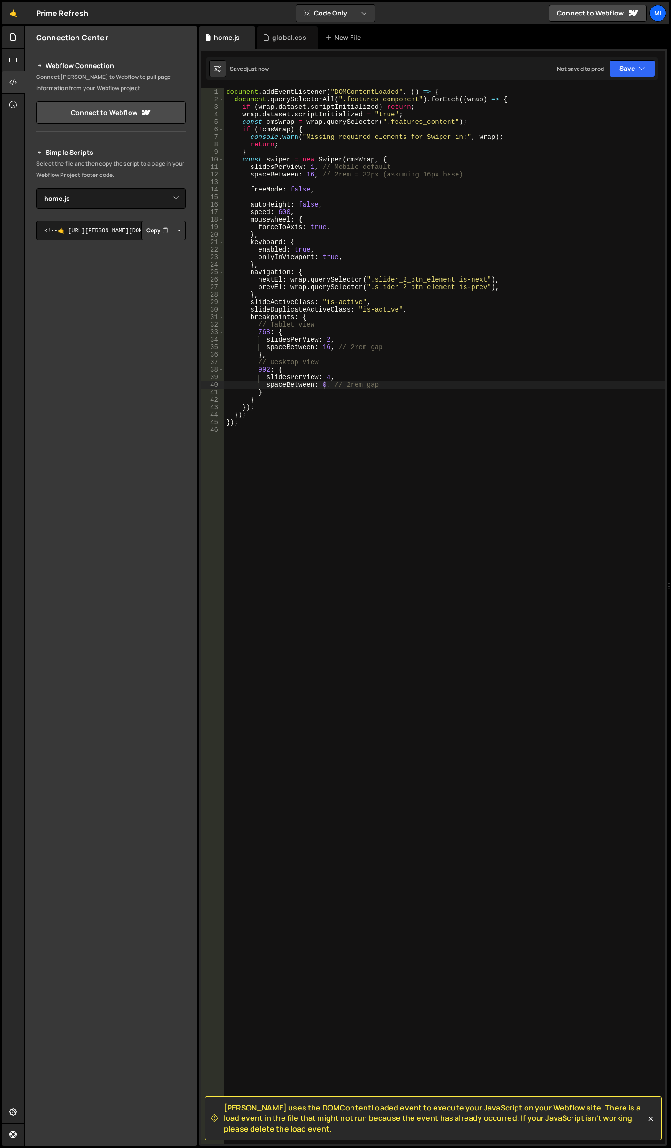
click at [334, 376] on div "document . addEventListener ( "DOMContentLoaded" , ( ) => { document . querySel…" at bounding box center [444, 623] width 441 height 1070
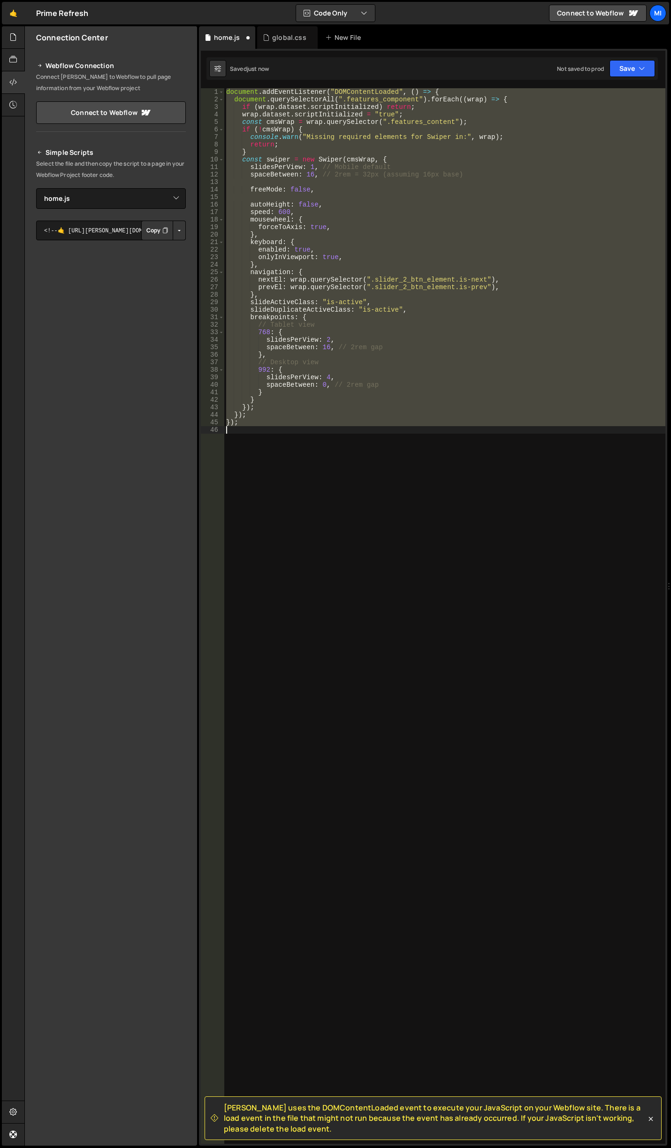
scroll to position [0, 0]
type textarea "spaceBetween: 16, // 2rem gap"
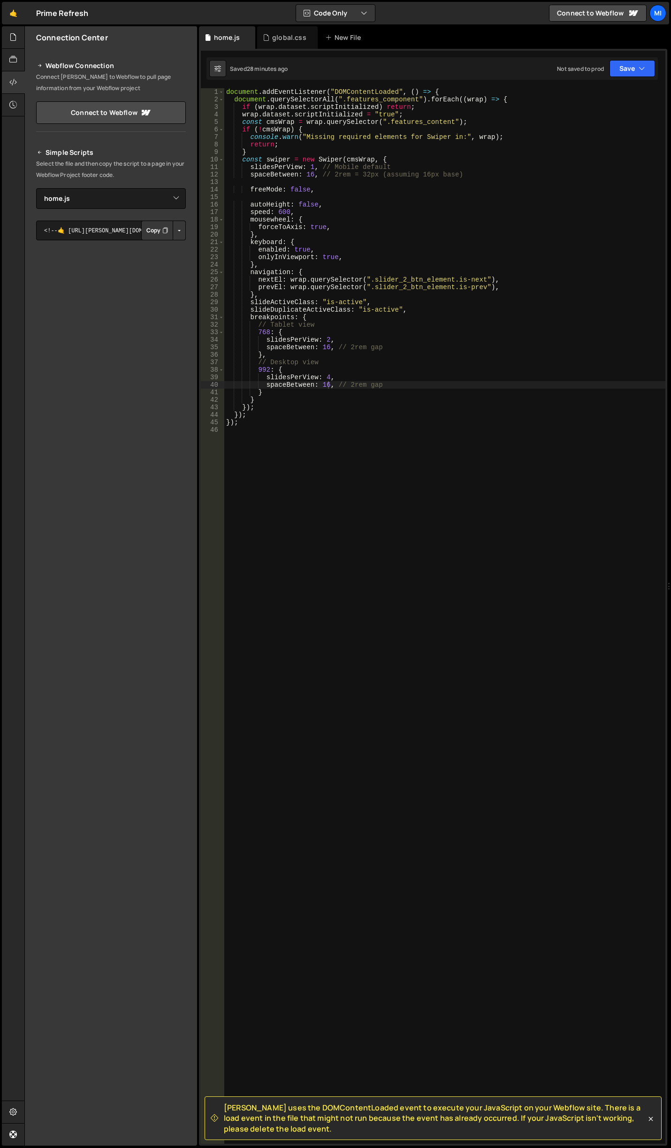
click at [374, 610] on div "document . addEventListener ( "DOMContentLoaded" , ( ) => { document . querySel…" at bounding box center [444, 623] width 441 height 1070
paste textarea "document.addEventListener('DOMContentLoaded', initInfiniteScroll);"
type textarea "document.addEventListener('DOMContentLoaded', initInfiniteScroll);"
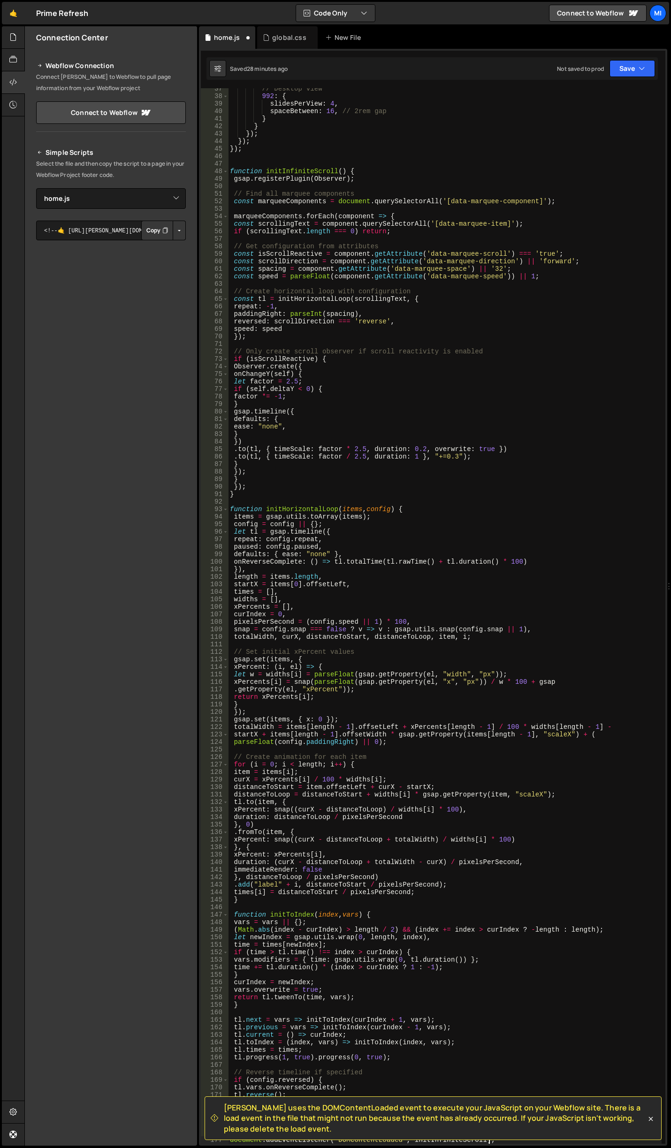
scroll to position [274, 0]
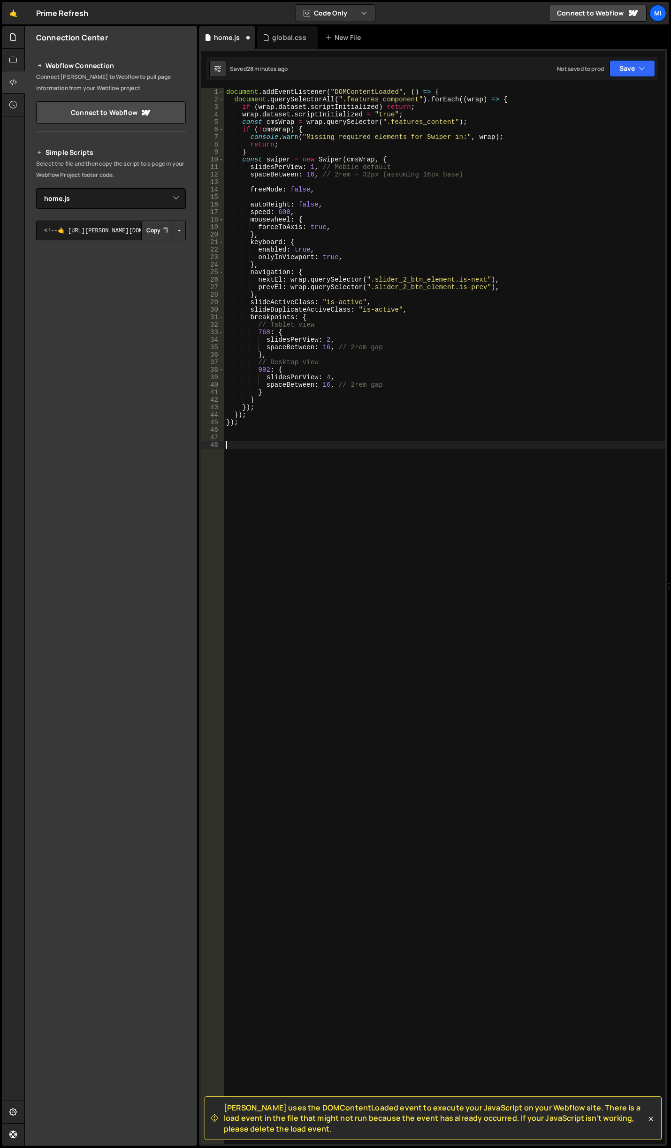
paste textarea "document.addEventListener('DOMContentLoaded', initInfiniteScroll);"
type textarea "document.addEventListener('DOMContentLoaded', initInfiniteScroll);"
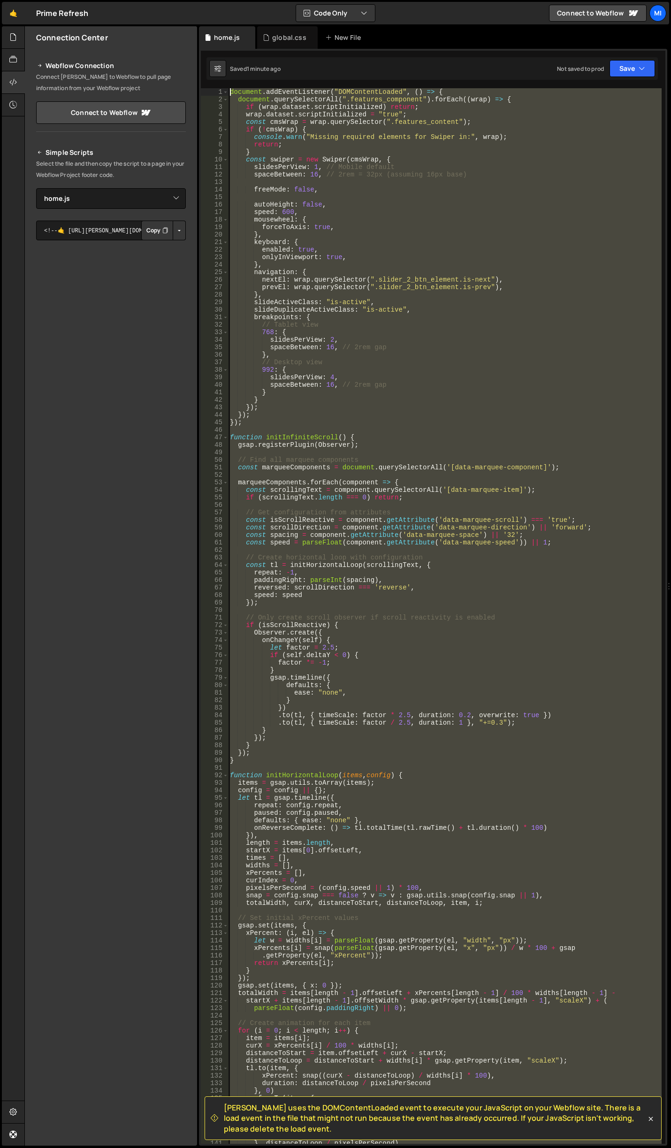
scroll to position [0, 0]
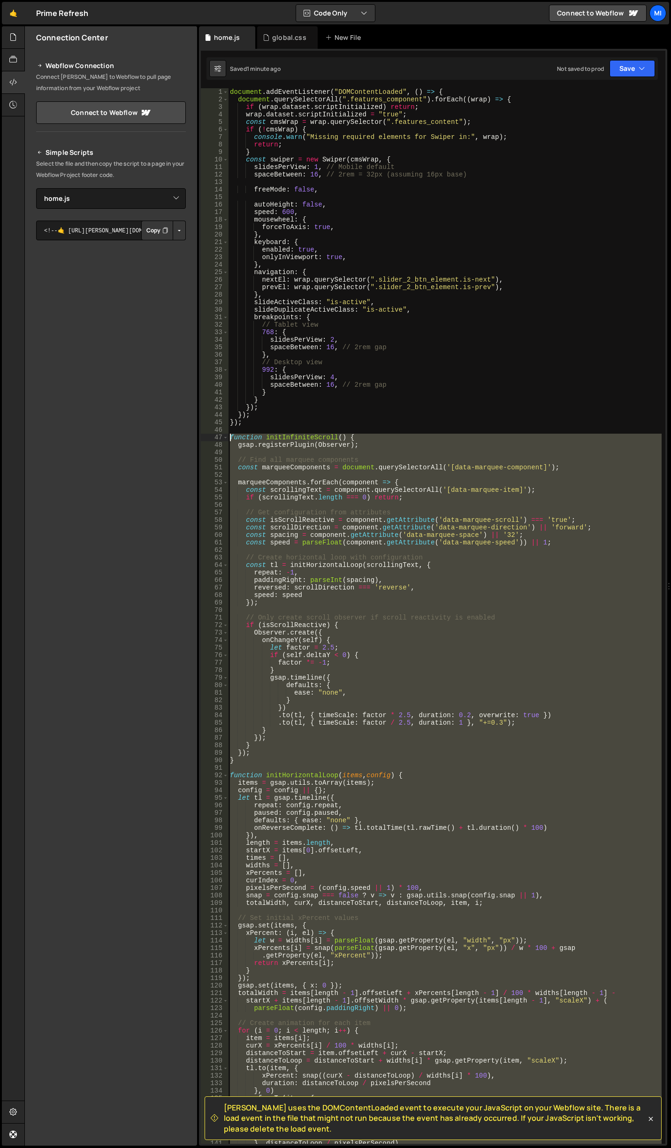
drag, startPoint x: 541, startPoint y: 844, endPoint x: 205, endPoint y: 434, distance: 530.1
click at [205, 434] on div "1 2 3 4 5 6 7 8 9 10 11 12 13 14 15 16 17 18 19 20 21 22 23 24 25 26 27 28 29 3…" at bounding box center [433, 615] width 464 height 1055
click at [237, 443] on div "document . addEventListener ( "DOMContentLoaded" , ( ) => { document . querySel…" at bounding box center [445, 615] width 434 height 1055
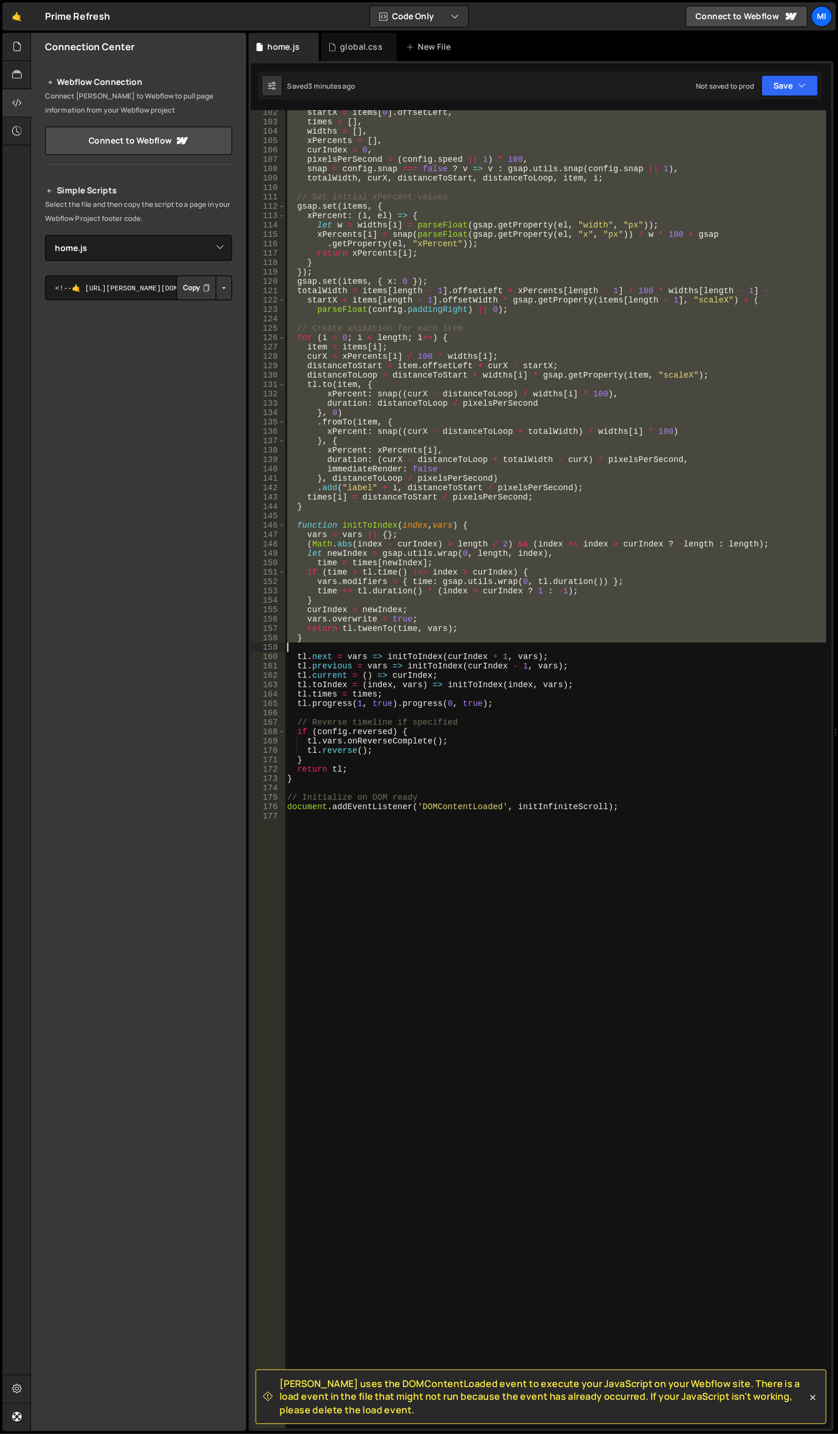
scroll to position [798, 0]
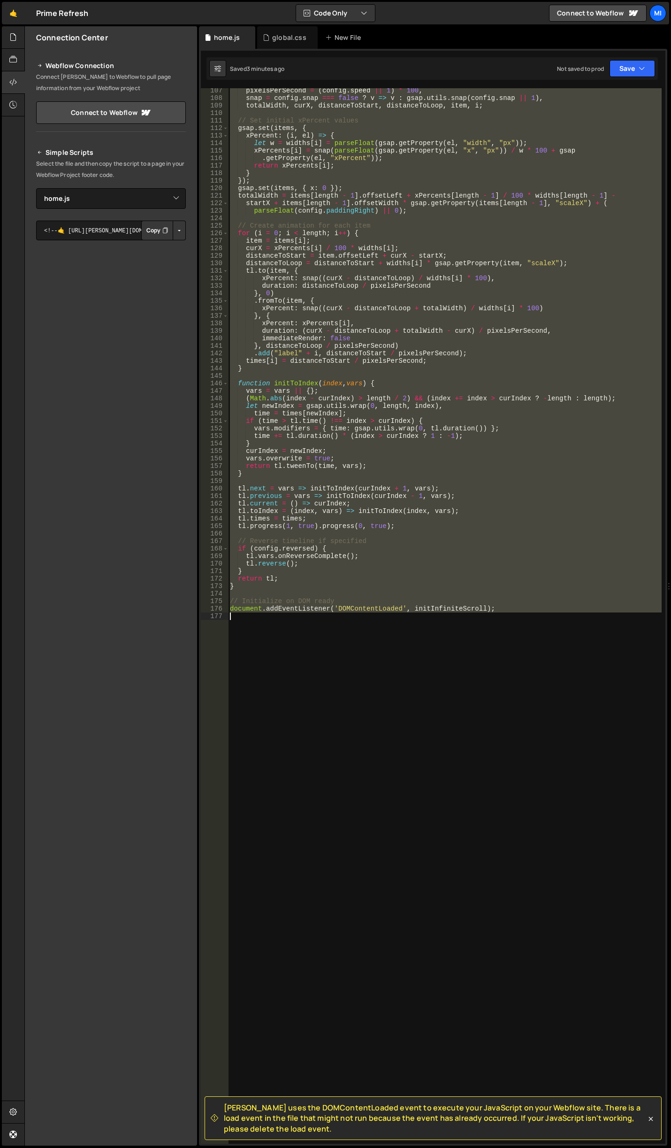
drag, startPoint x: 231, startPoint y: 439, endPoint x: 581, endPoint y: 631, distance: 399.6
click at [581, 631] on div "pixelsPerSecond = ( config . speed || 1 ) * 100 , snap = config . snap === fals…" at bounding box center [445, 622] width 434 height 1070
paste textarea "};"
type textarea "};"
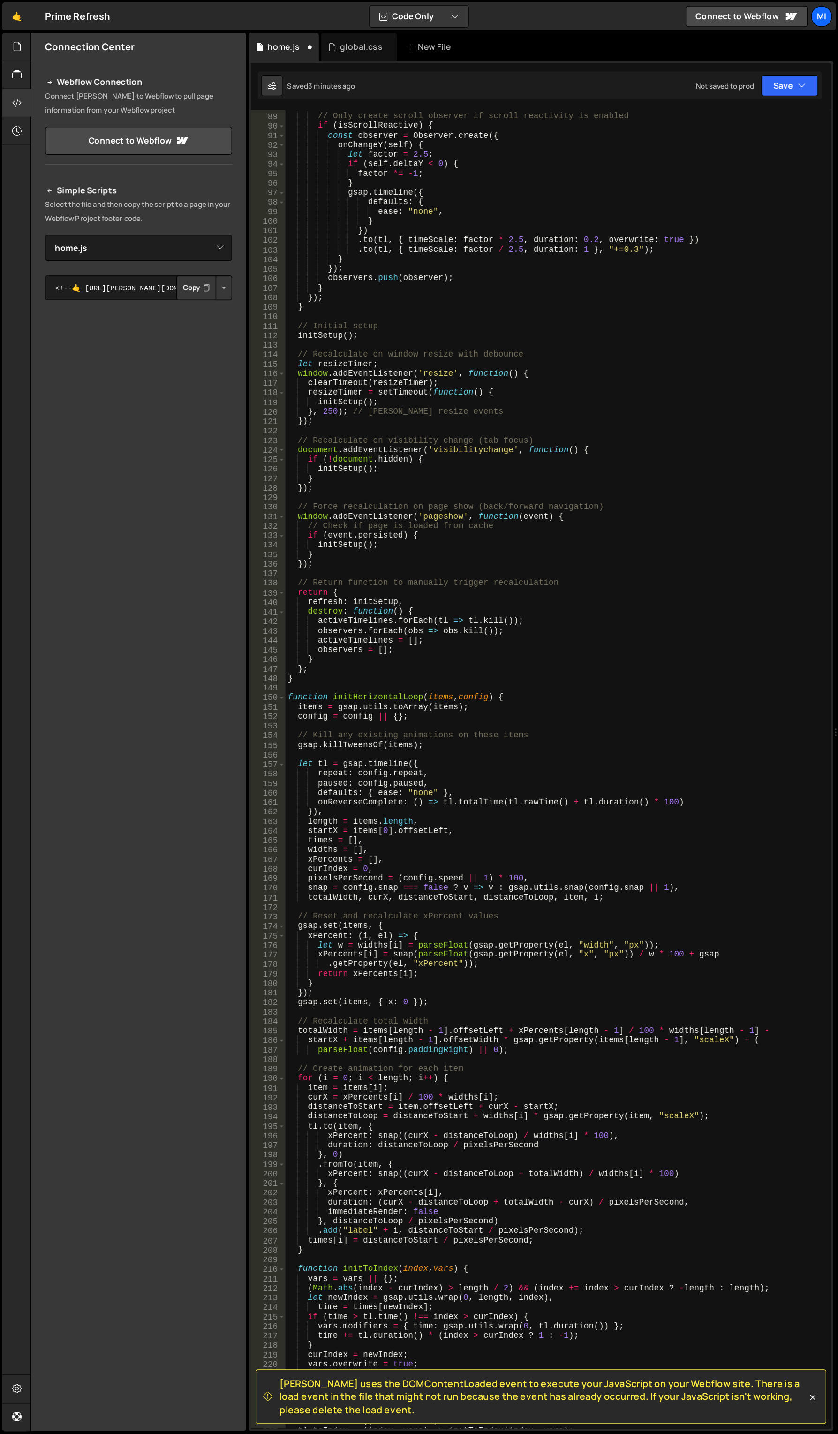
scroll to position [670, 0]
